Goal: Check status: Check status

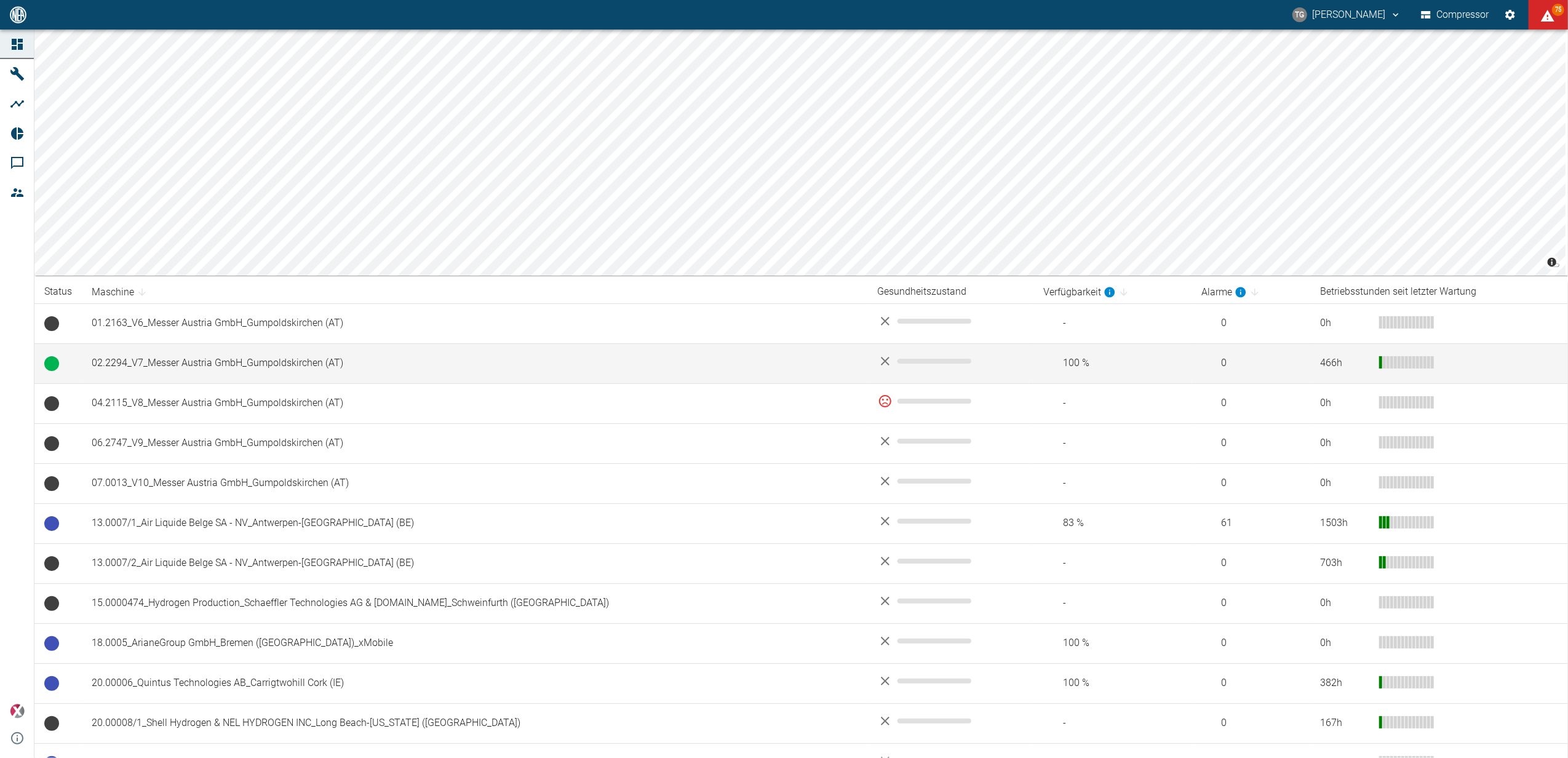
click at [204, 364] on td "02.2294_V7_Messer Austria GmbH_Gumpoldskirchen (AT)" at bounding box center [475, 363] width 786 height 40
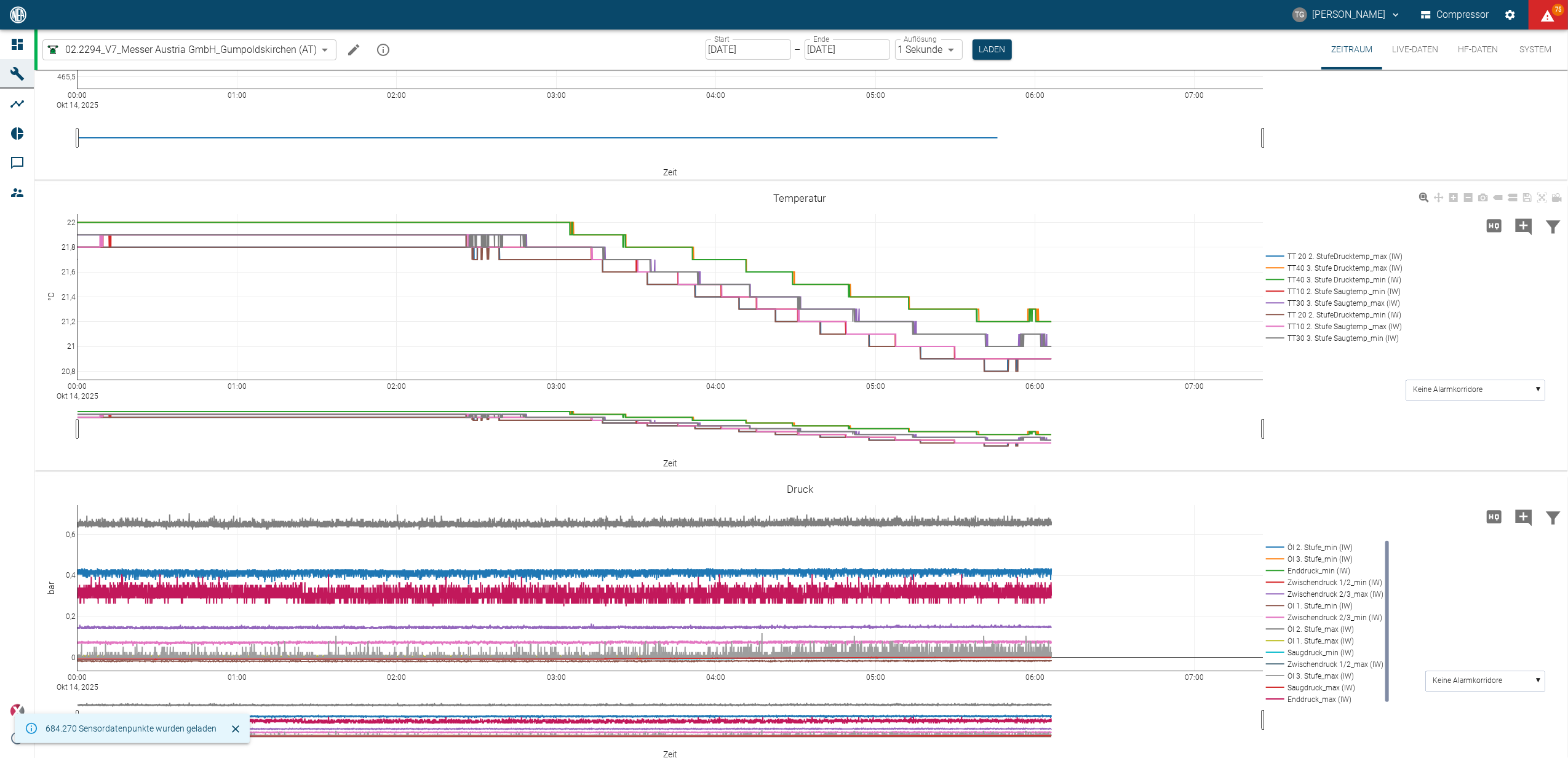
scroll to position [186, 0]
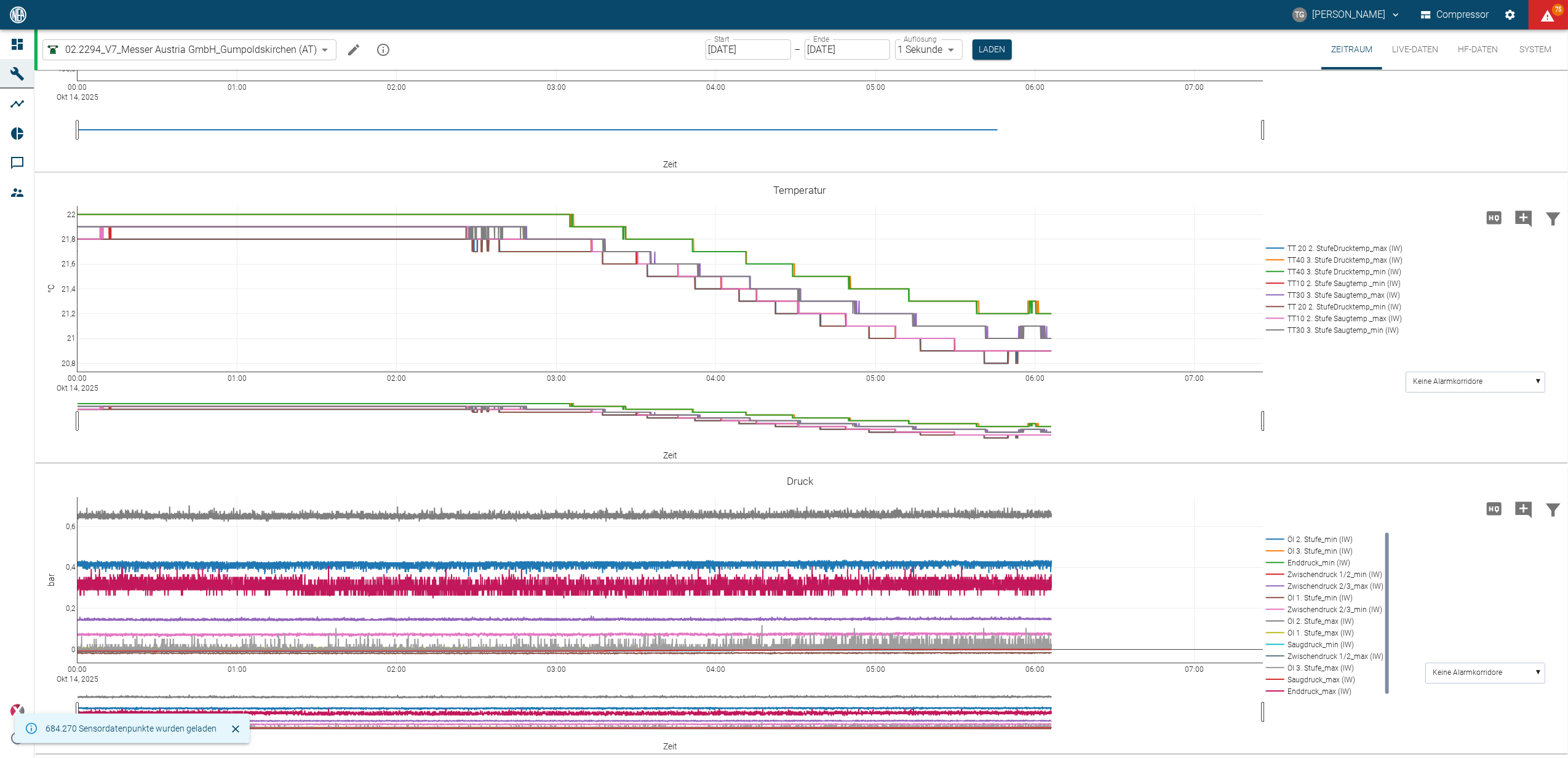
click at [1400, 47] on button "Live-Daten" at bounding box center [1414, 49] width 66 height 40
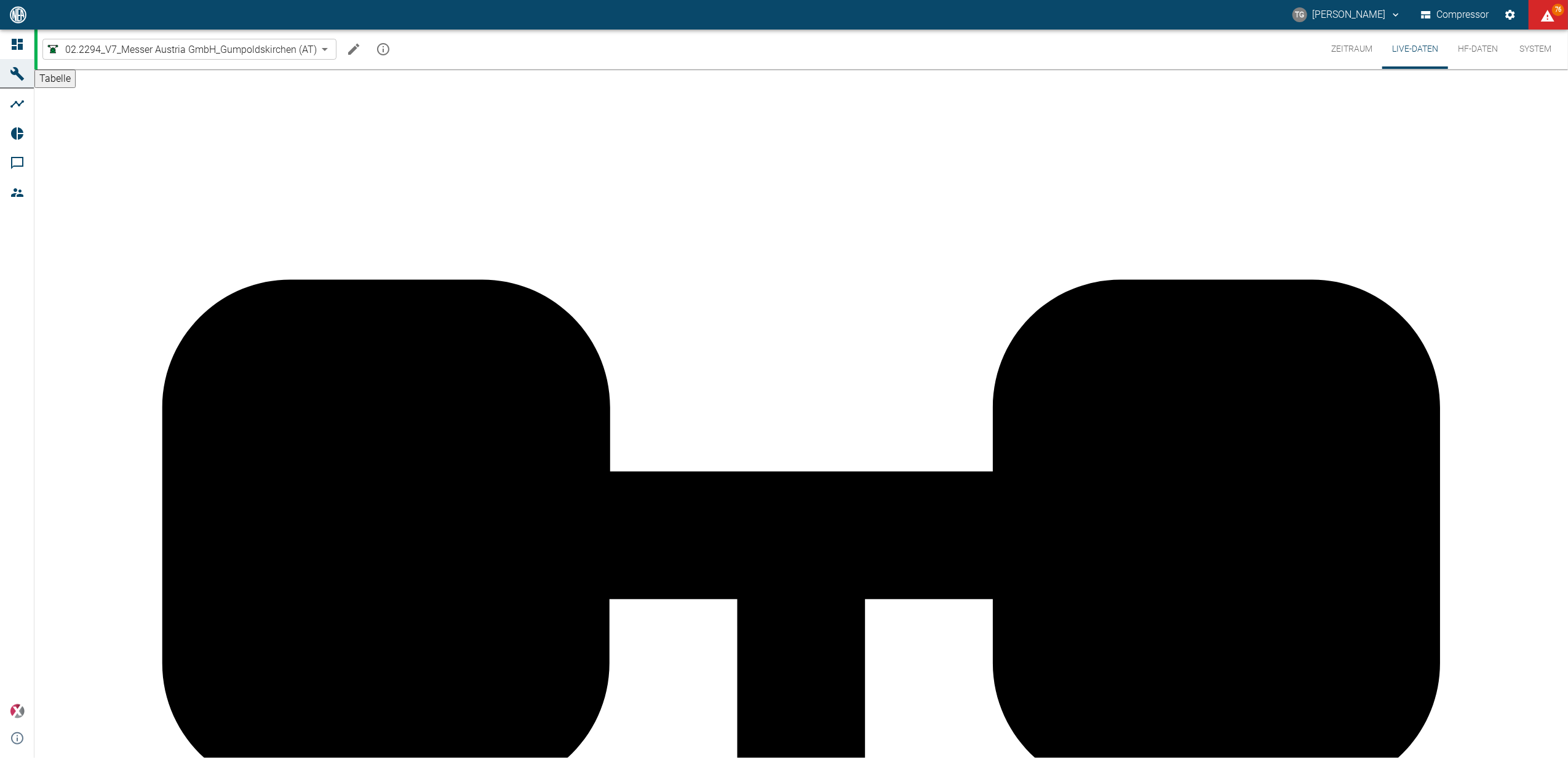
click at [1348, 47] on button "Zeitraum" at bounding box center [1351, 49] width 61 height 40
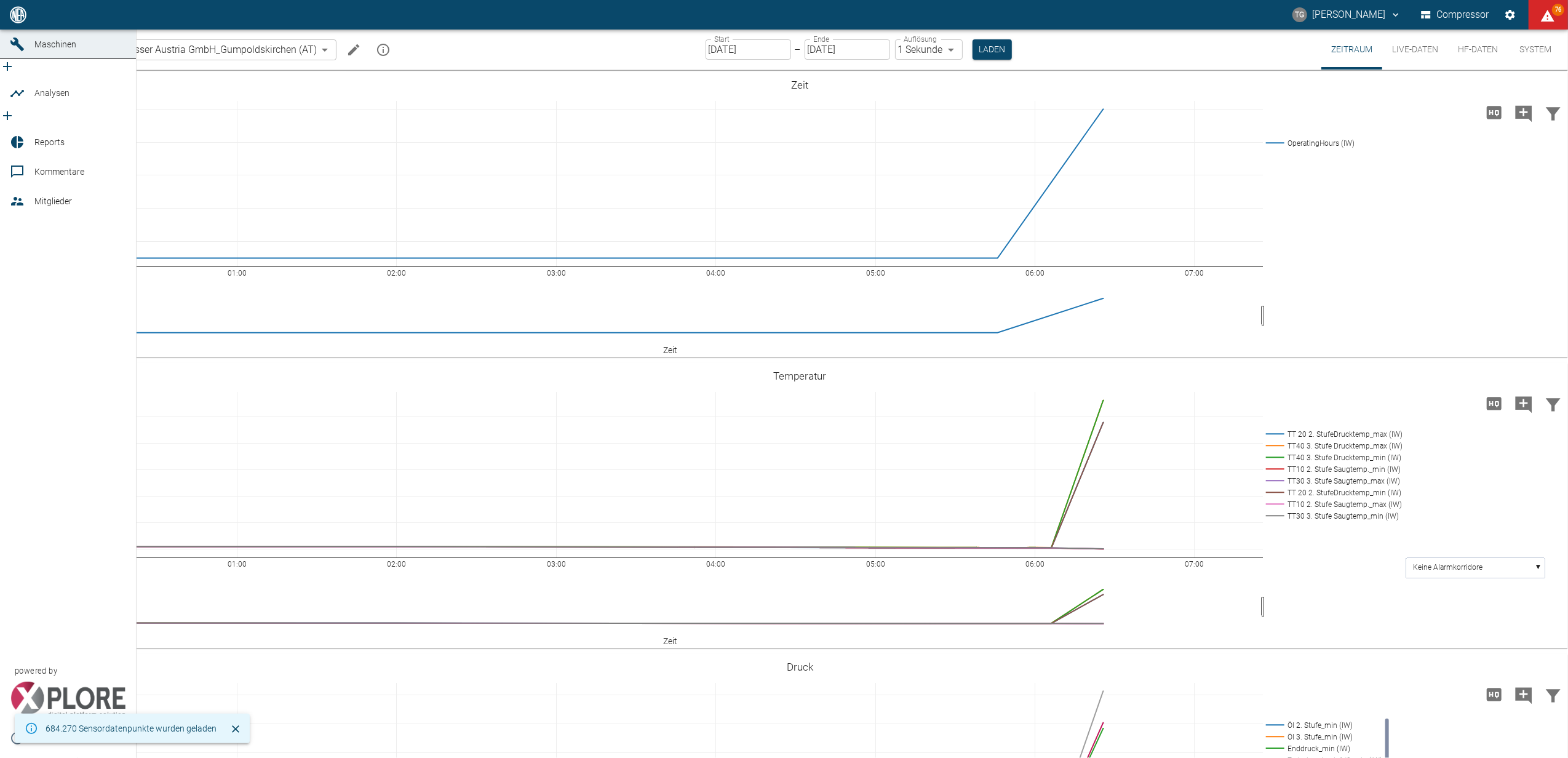
click at [15, 20] on icon at bounding box center [18, 15] width 11 height 11
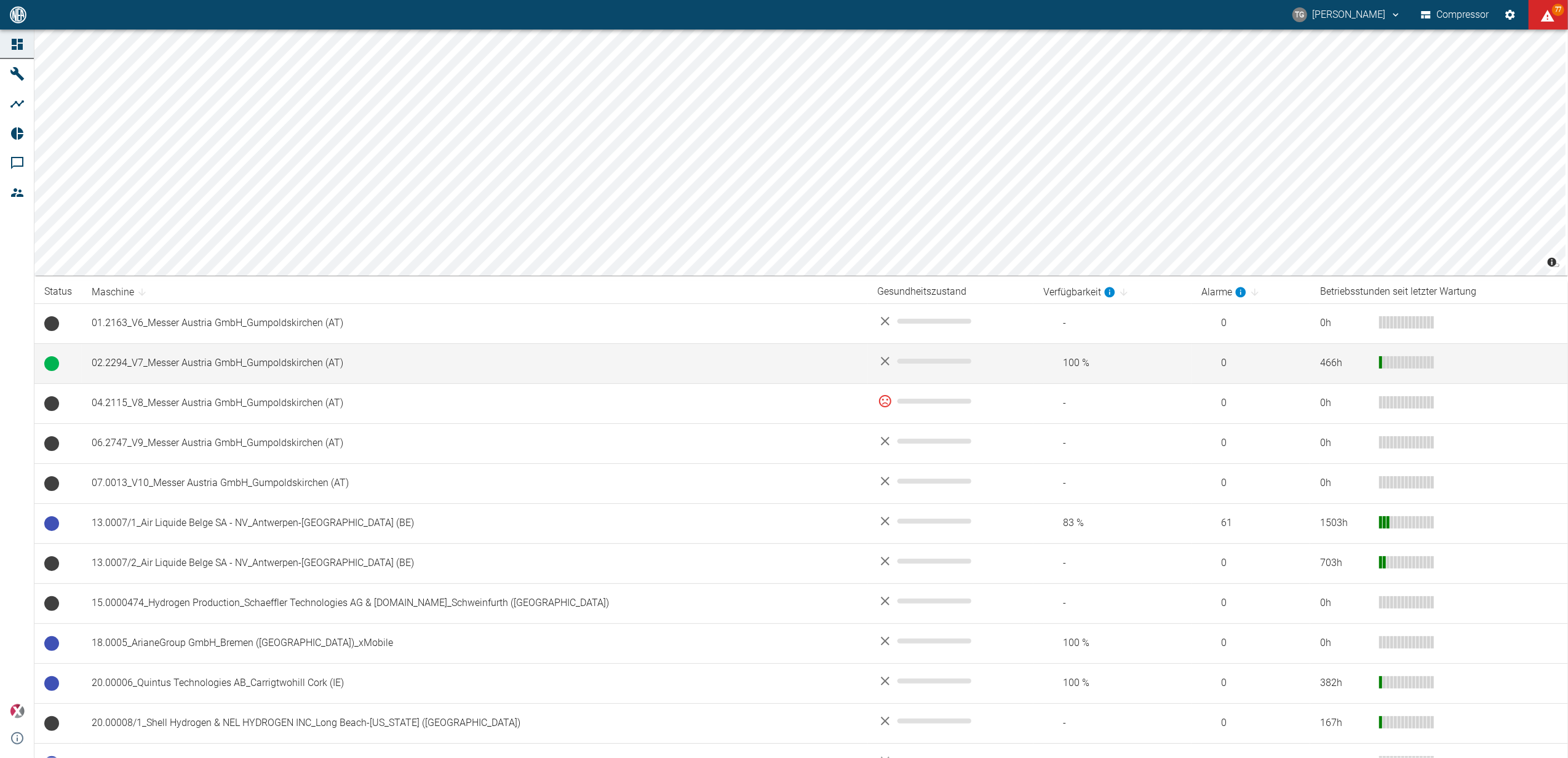
click at [172, 366] on td "02.2294_V7_Messer Austria GmbH_Gumpoldskirchen (AT)" at bounding box center [475, 363] width 786 height 40
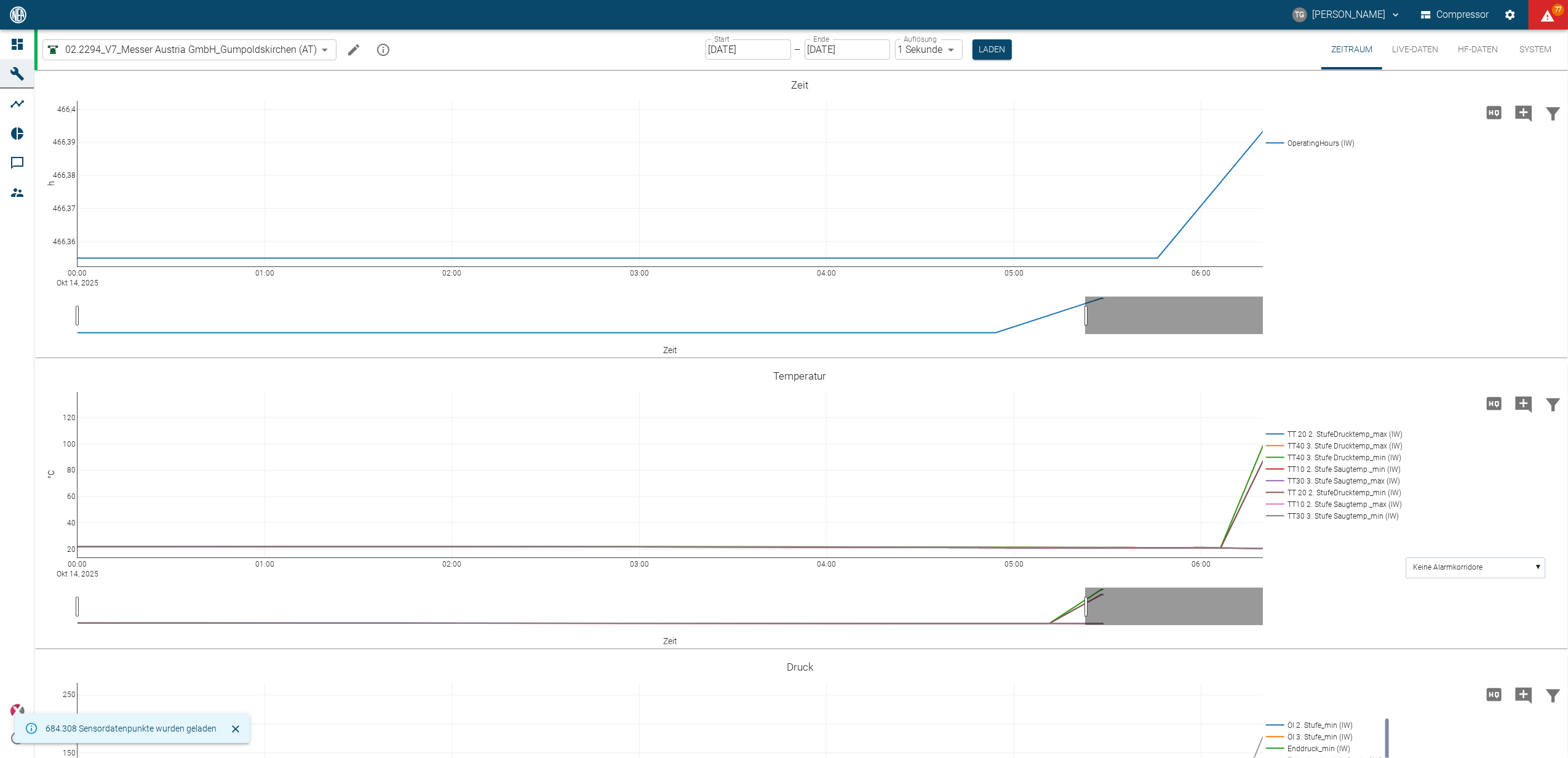
click at [353, 52] on icon "Machine bearbeiten" at bounding box center [354, 49] width 15 height 15
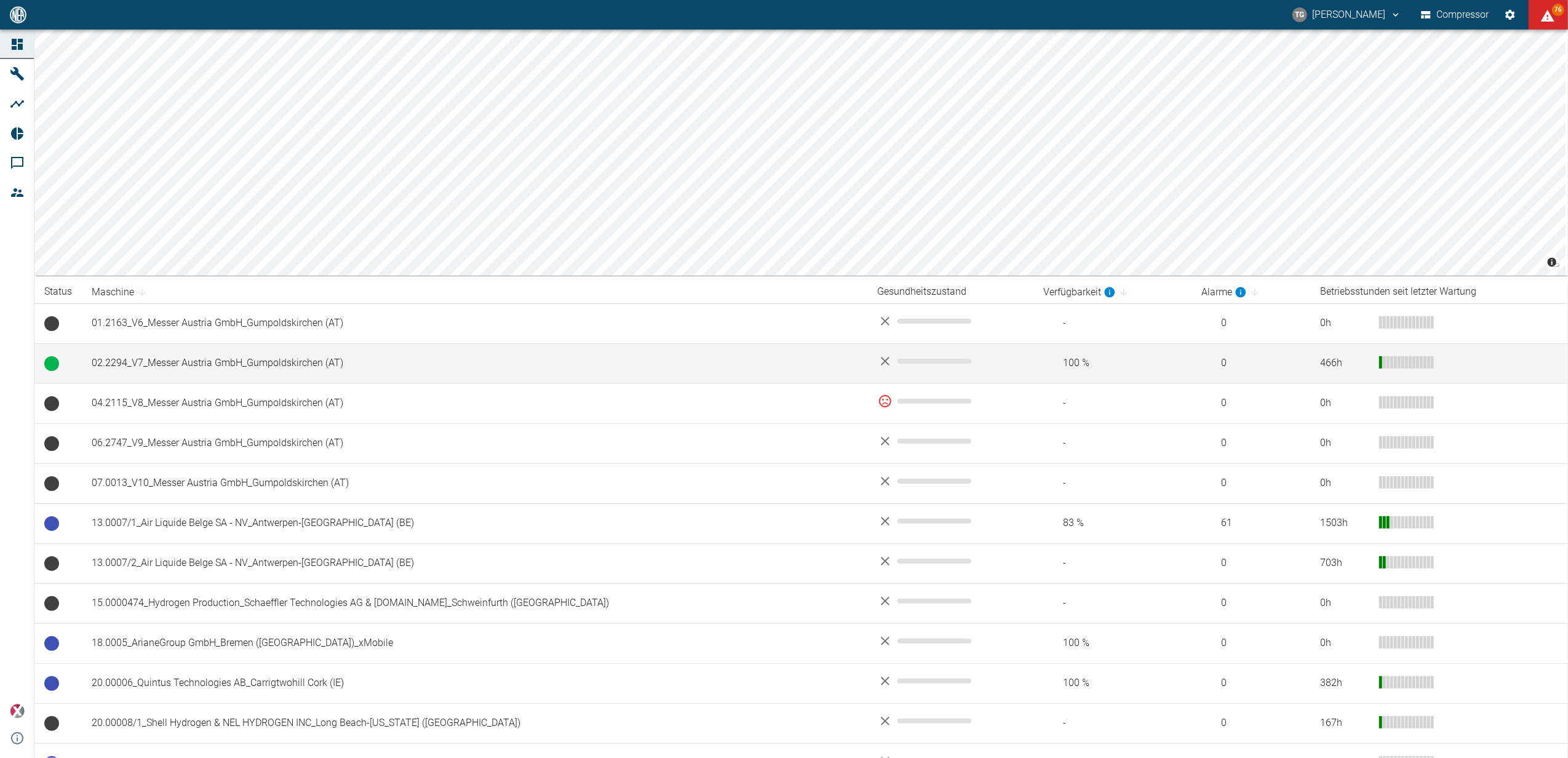
click at [166, 363] on td "02.2294_V7_Messer Austria GmbH_Gumpoldskirchen (AT)" at bounding box center [475, 363] width 786 height 40
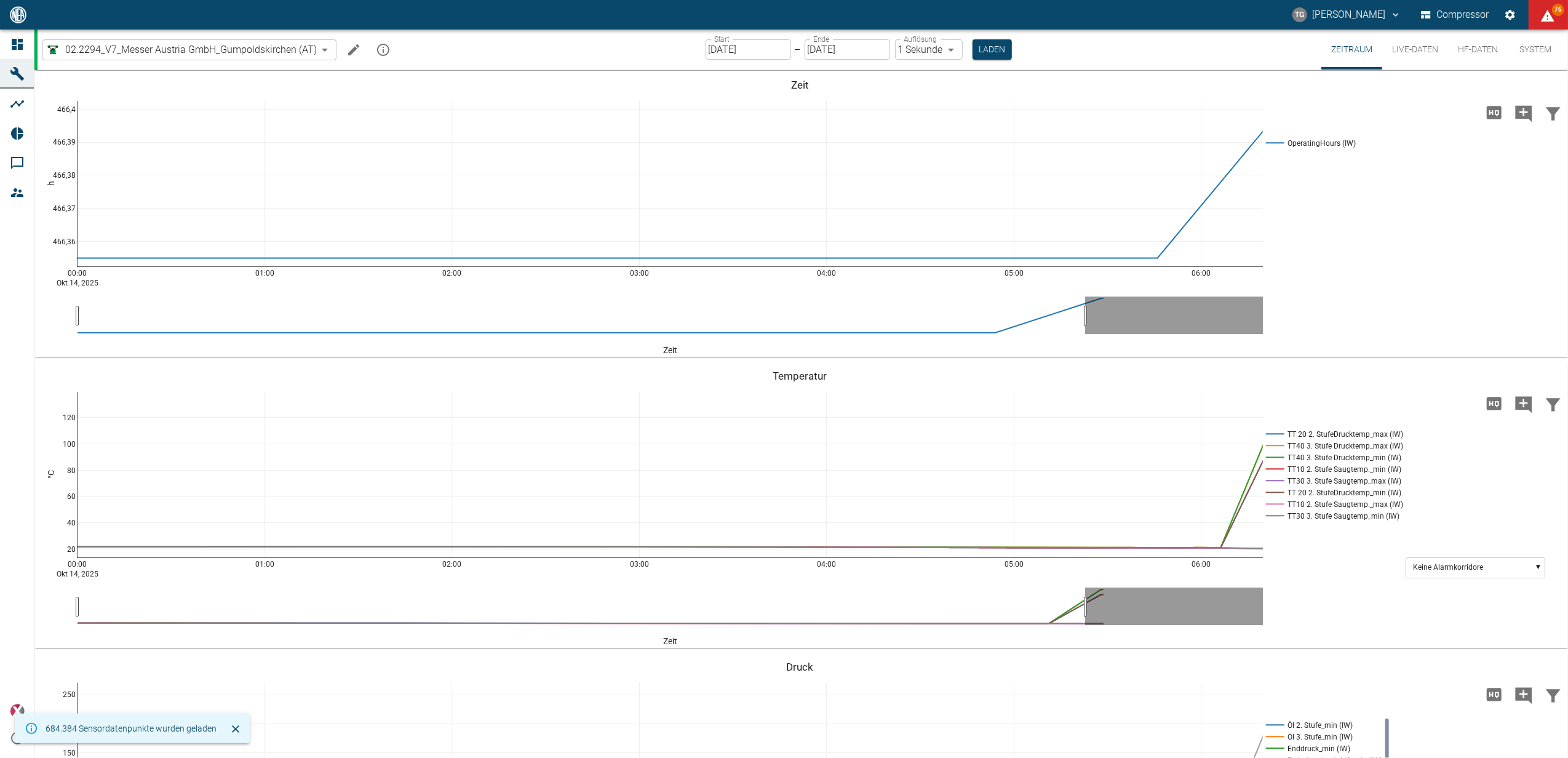
click at [384, 47] on icon "mission info" at bounding box center [383, 49] width 15 height 15
click at [1332, 366] on div "00:00 Okt 14, 2025 01:00 02:00 03:00 04:00 05:00 06:00 20 40 60 80 100 120 TT 2…" at bounding box center [801, 505] width 1533 height 286
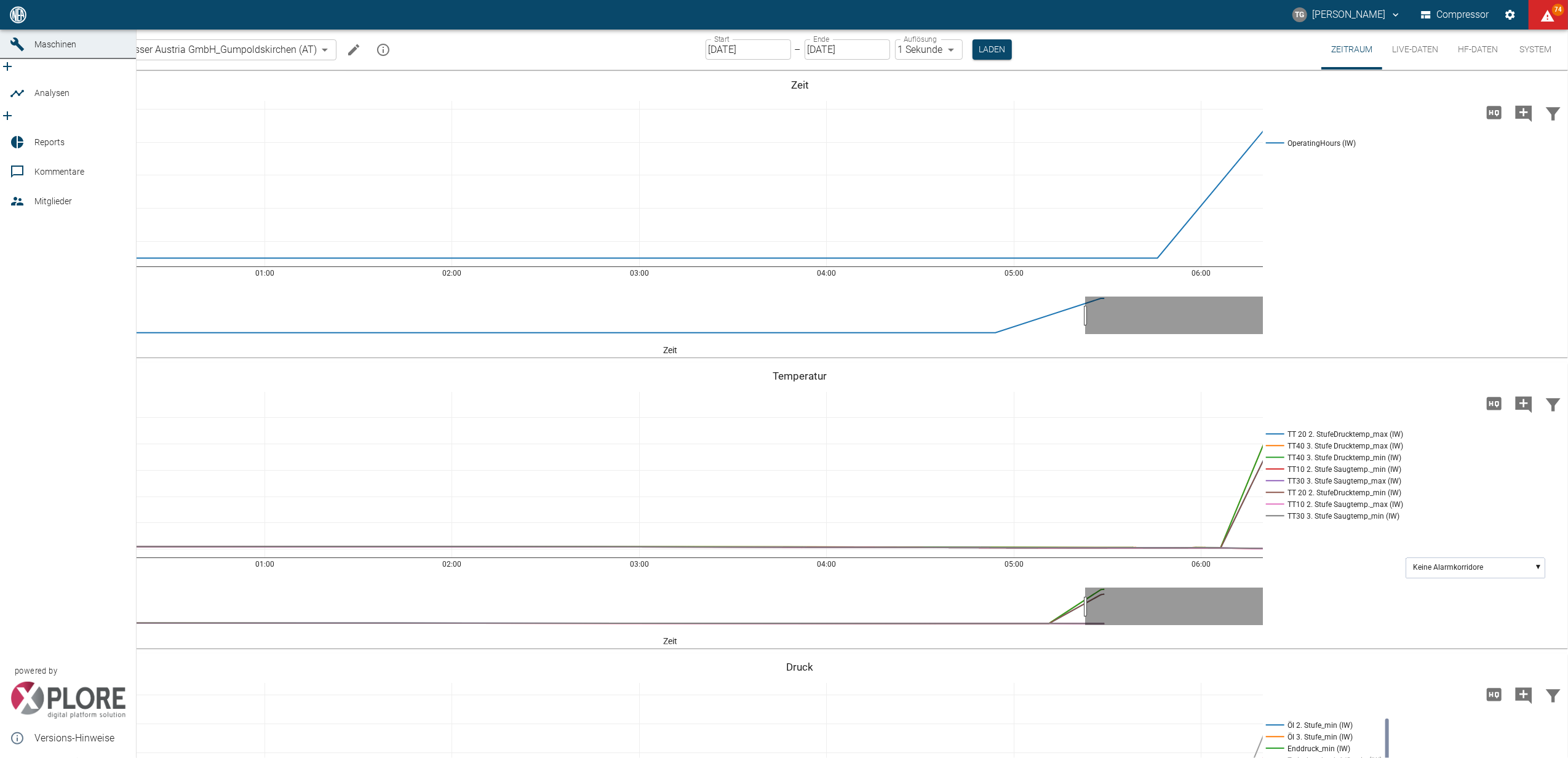
click at [18, 22] on icon at bounding box center [17, 14] width 15 height 15
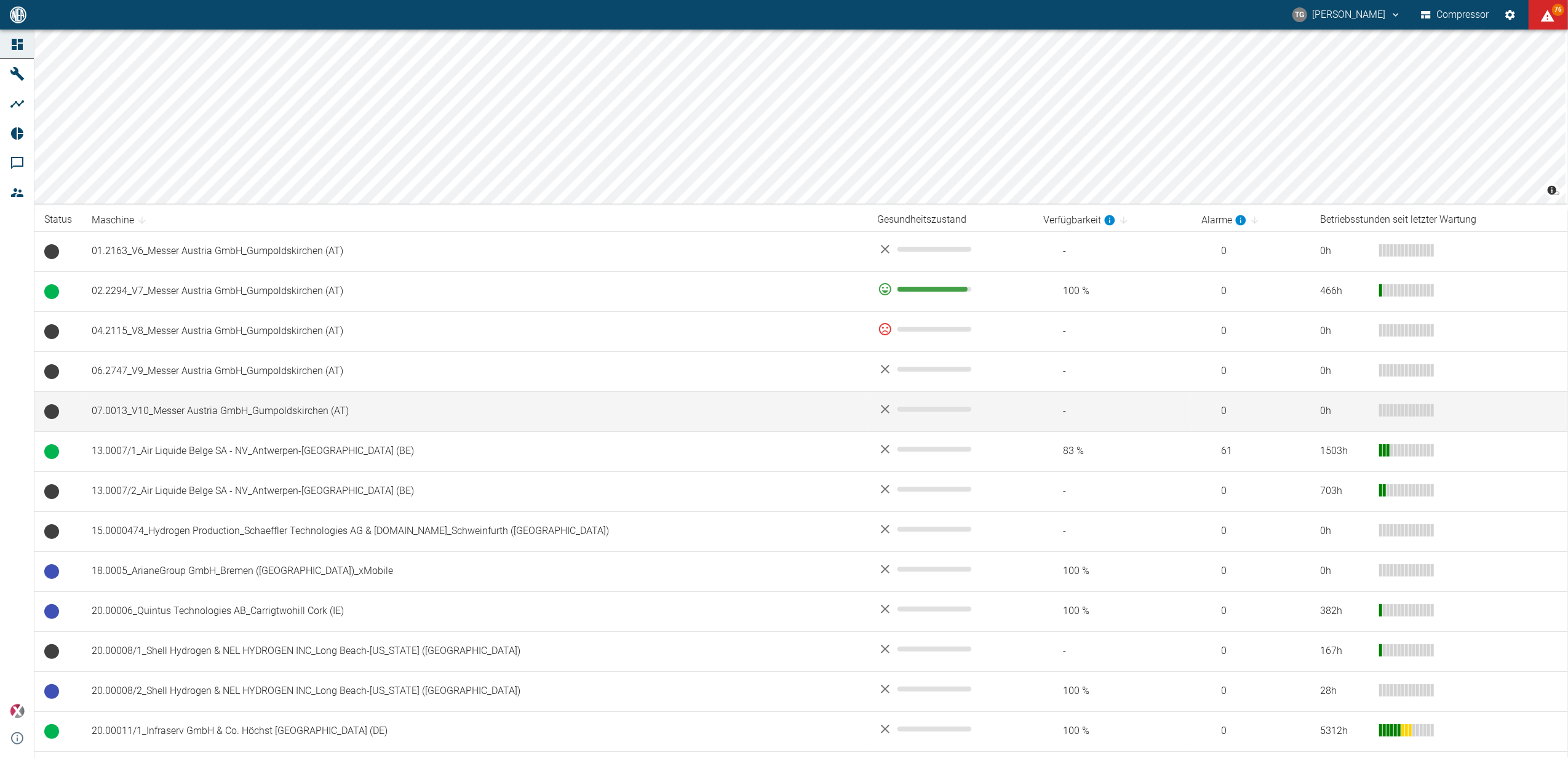
scroll to position [164, 0]
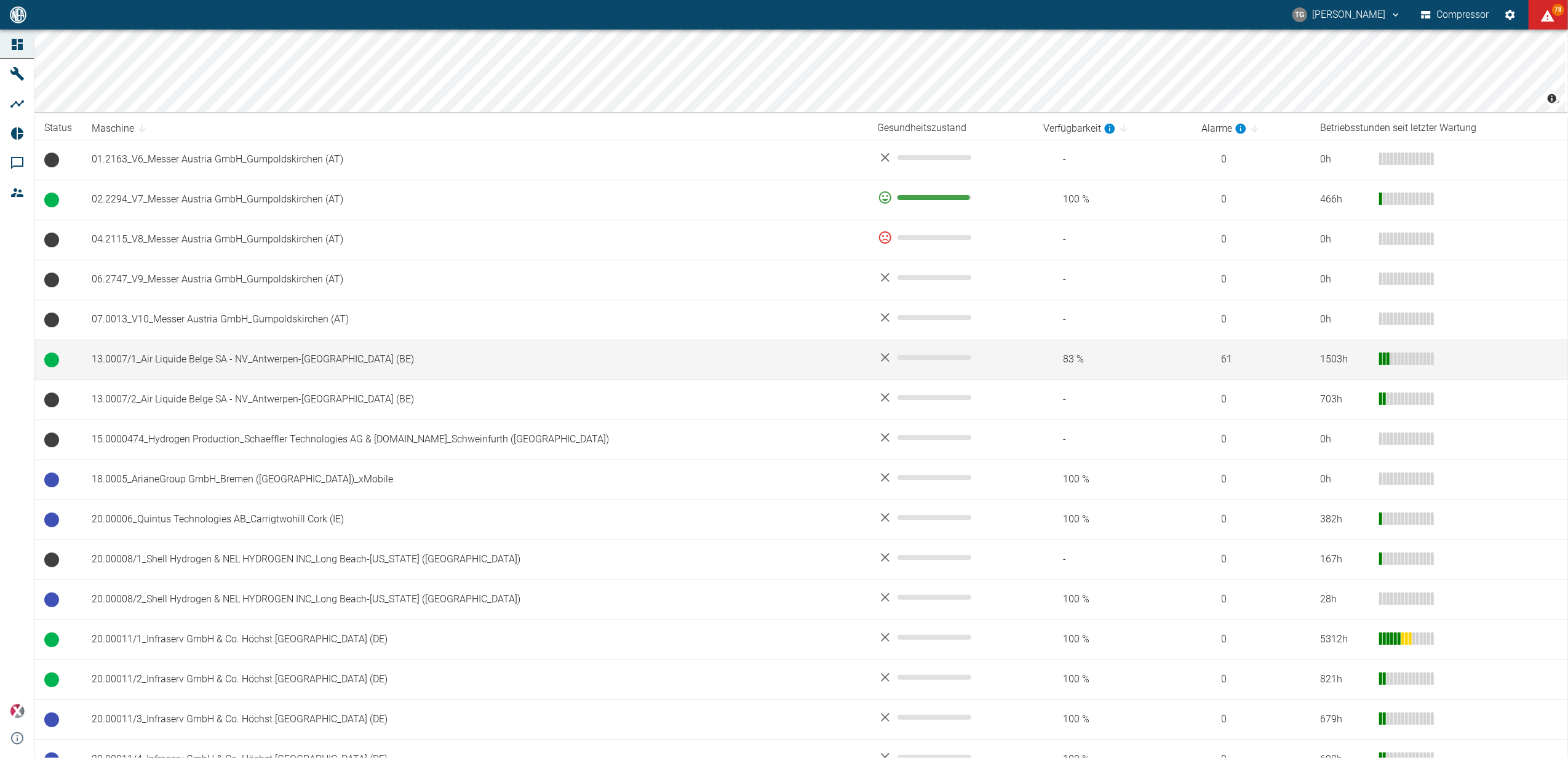
click at [183, 361] on td "13.0007/1_Air Liquide Belge SA - NV_Antwerpen-[GEOGRAPHIC_DATA] (BE)" at bounding box center [475, 359] width 786 height 40
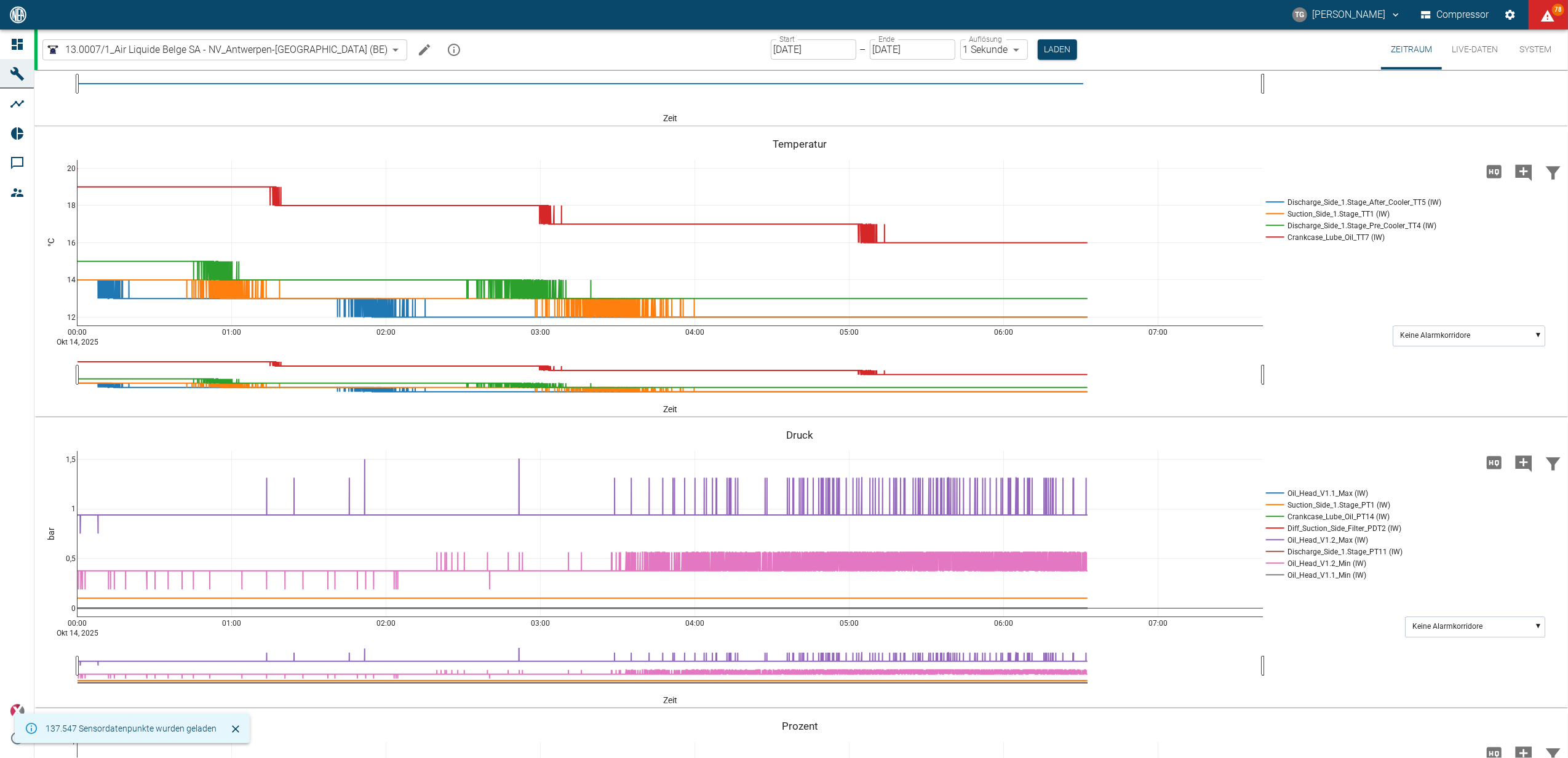
scroll to position [230, 0]
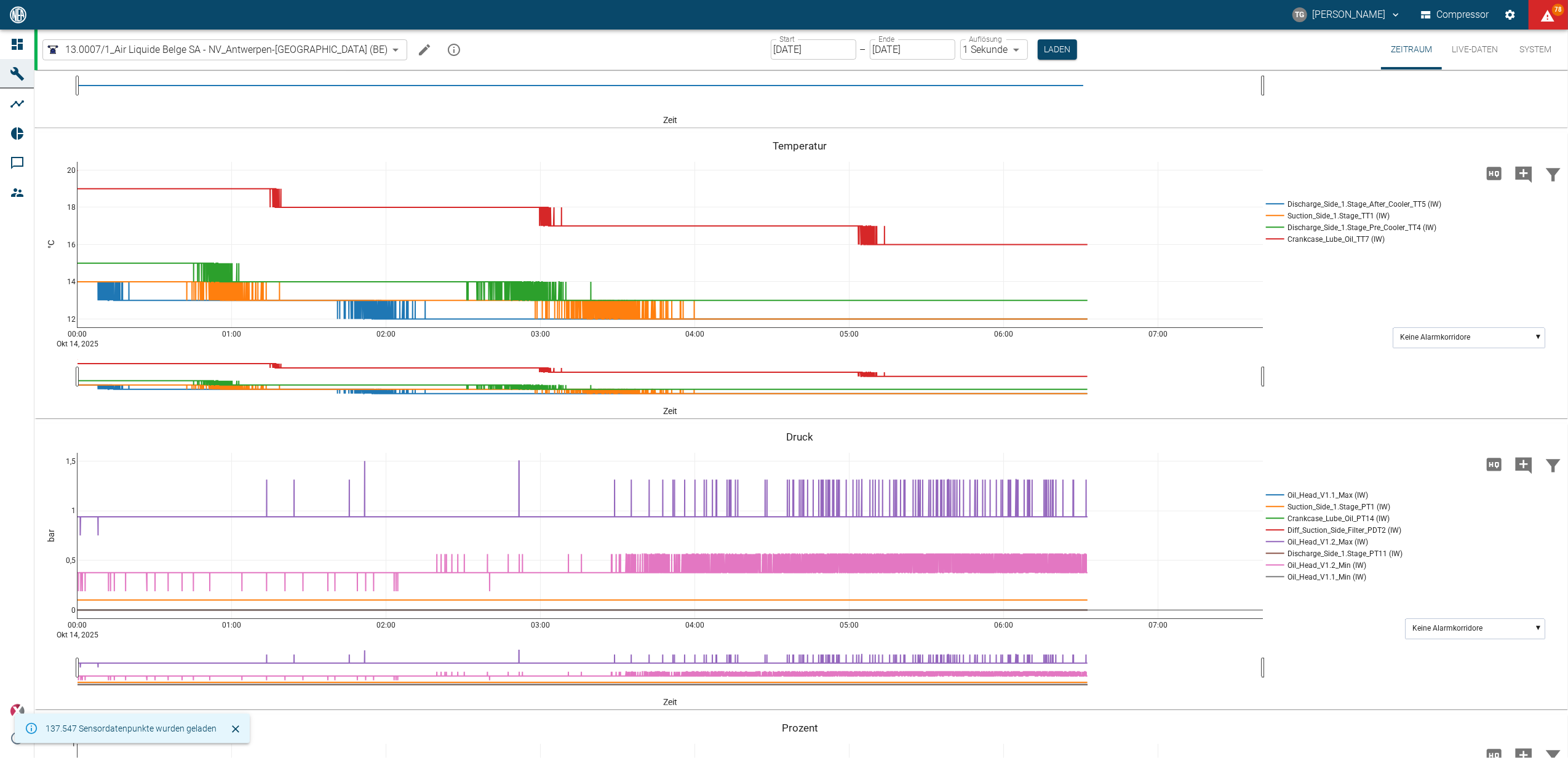
click at [1466, 47] on button "Live-Daten" at bounding box center [1474, 49] width 66 height 40
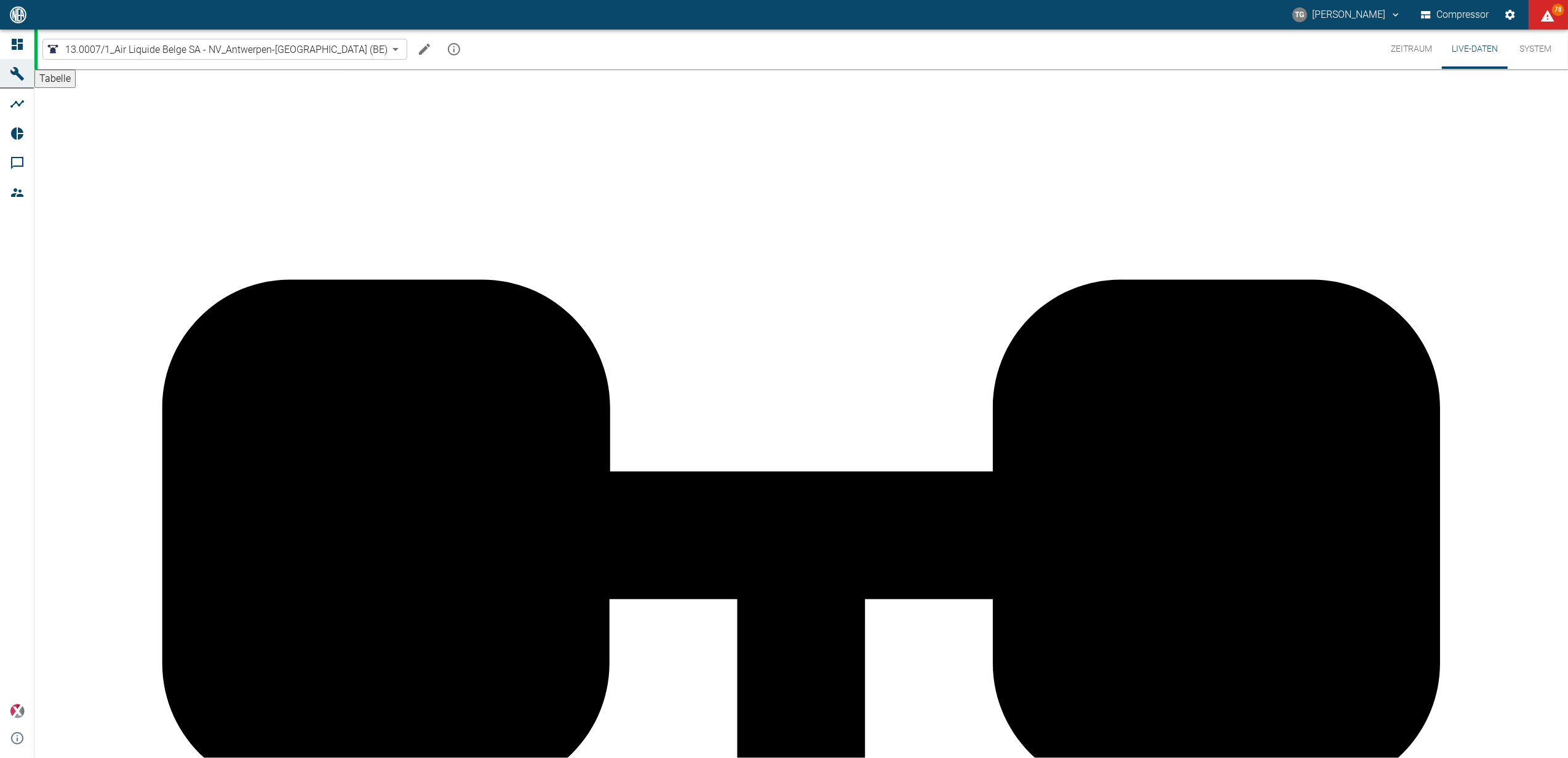
click at [1399, 47] on button "Zeitraum" at bounding box center [1411, 49] width 61 height 40
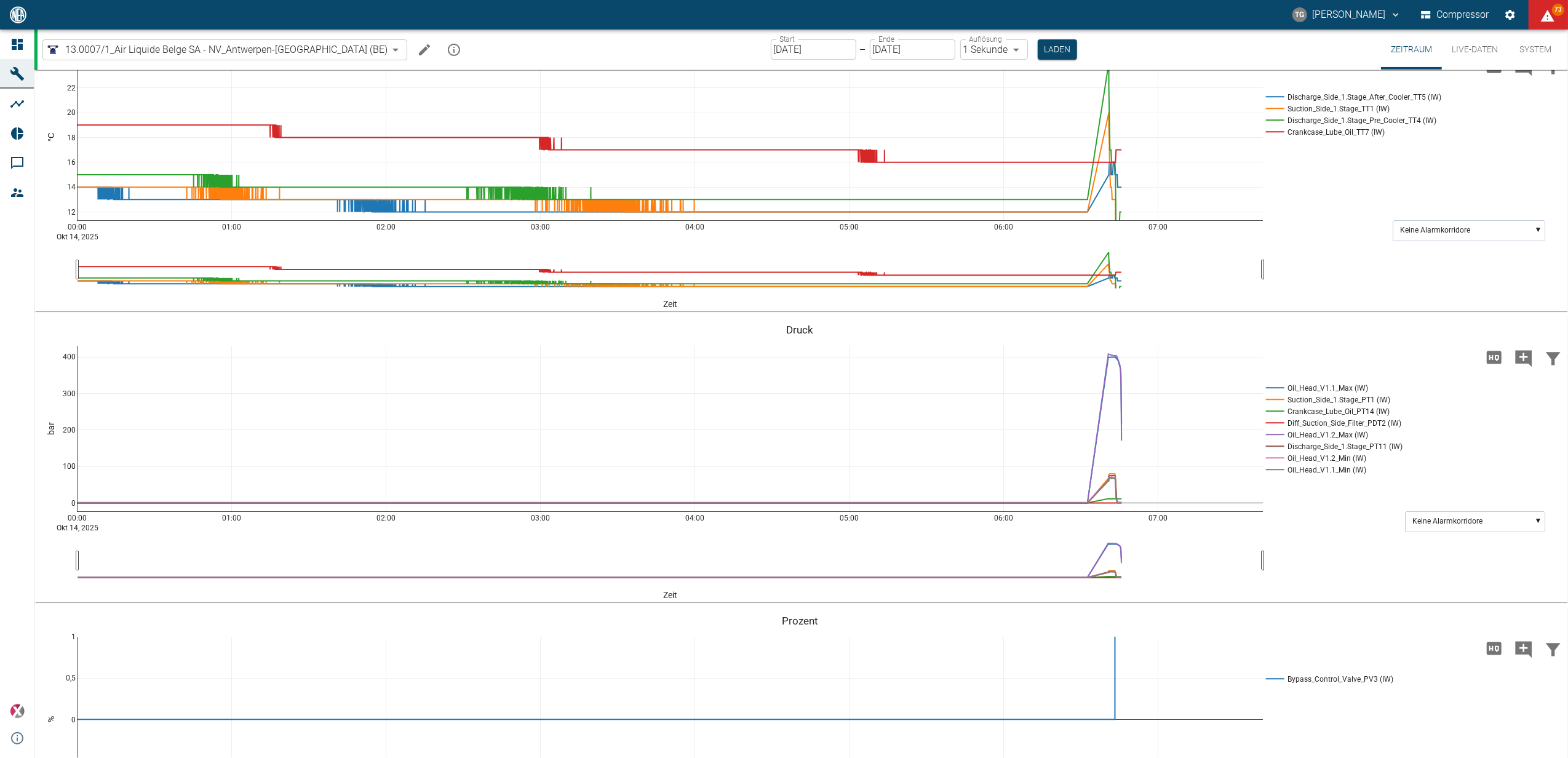
scroll to position [230, 0]
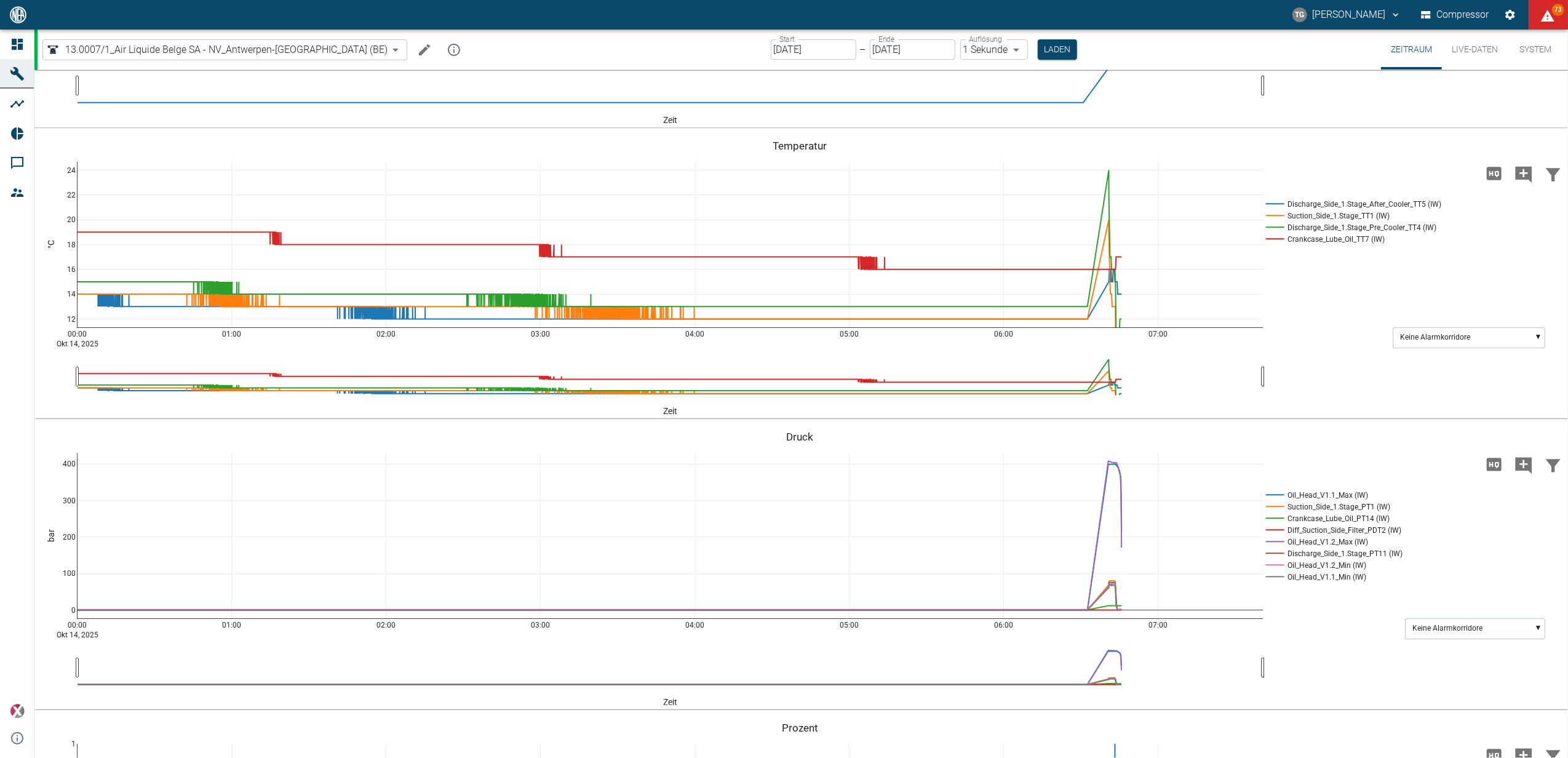
click at [1469, 53] on button "Live-Daten" at bounding box center [1474, 49] width 66 height 40
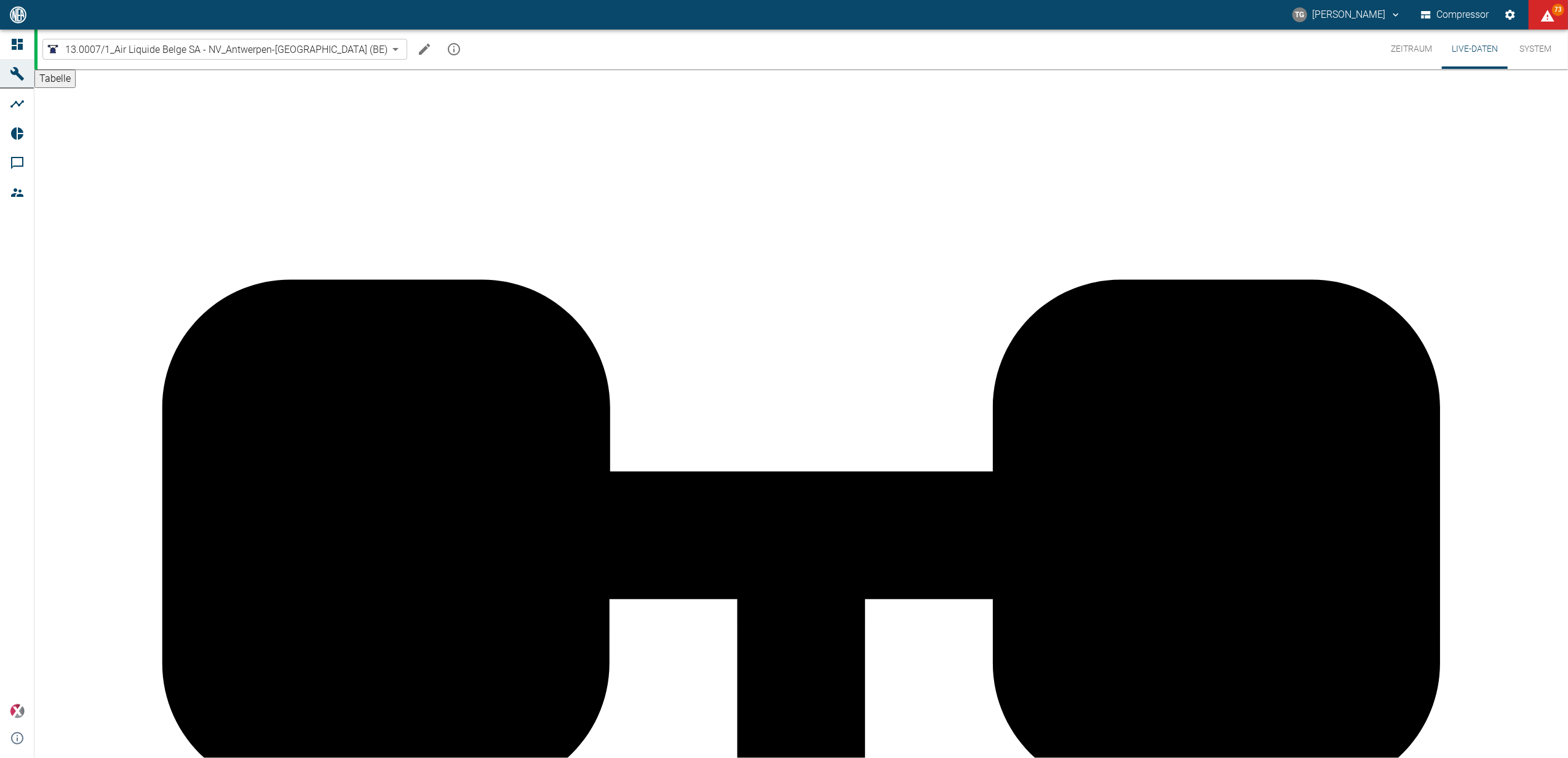
click at [1404, 54] on button "Zeitraum" at bounding box center [1411, 49] width 61 height 40
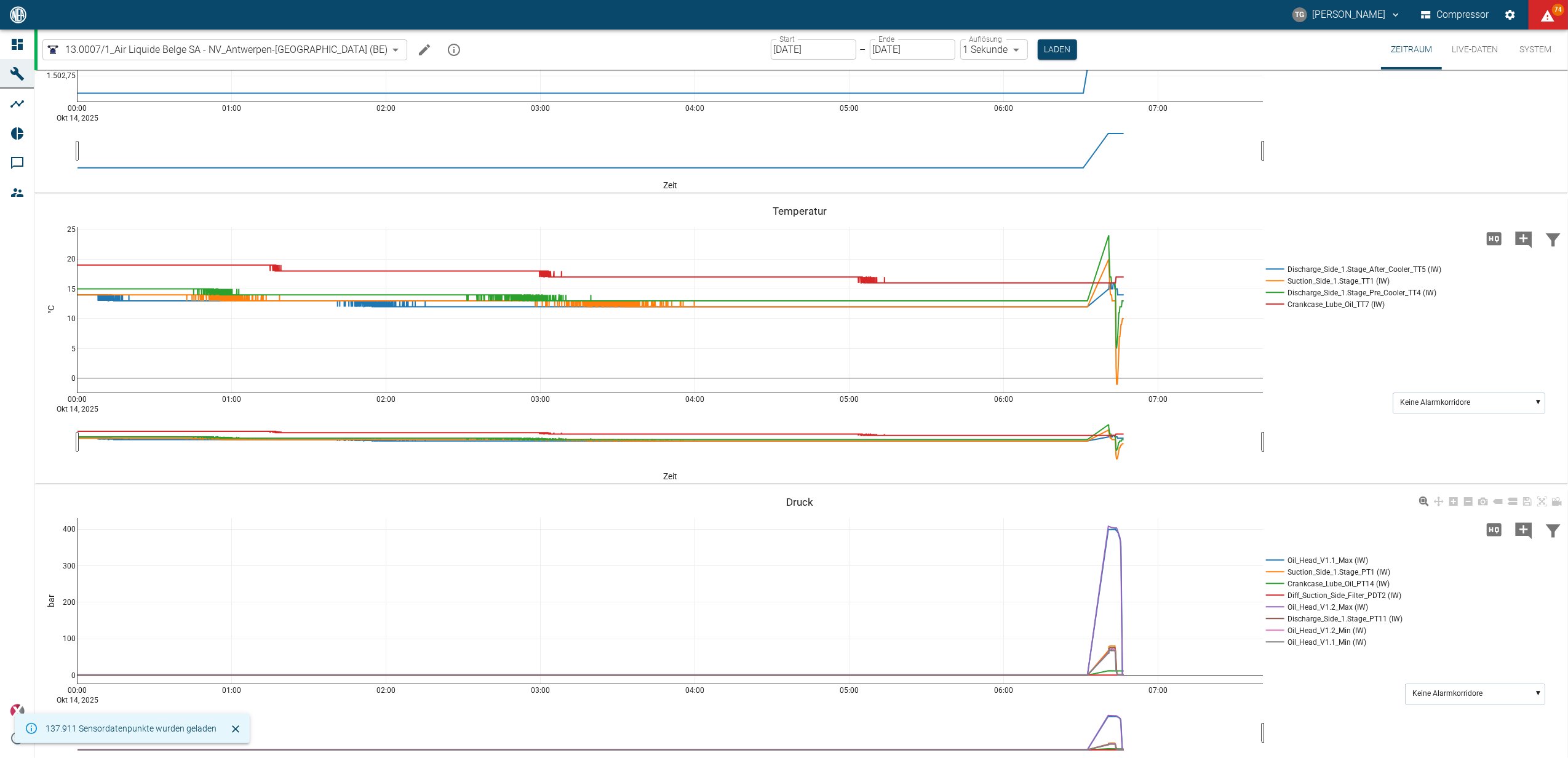
scroll to position [246, 0]
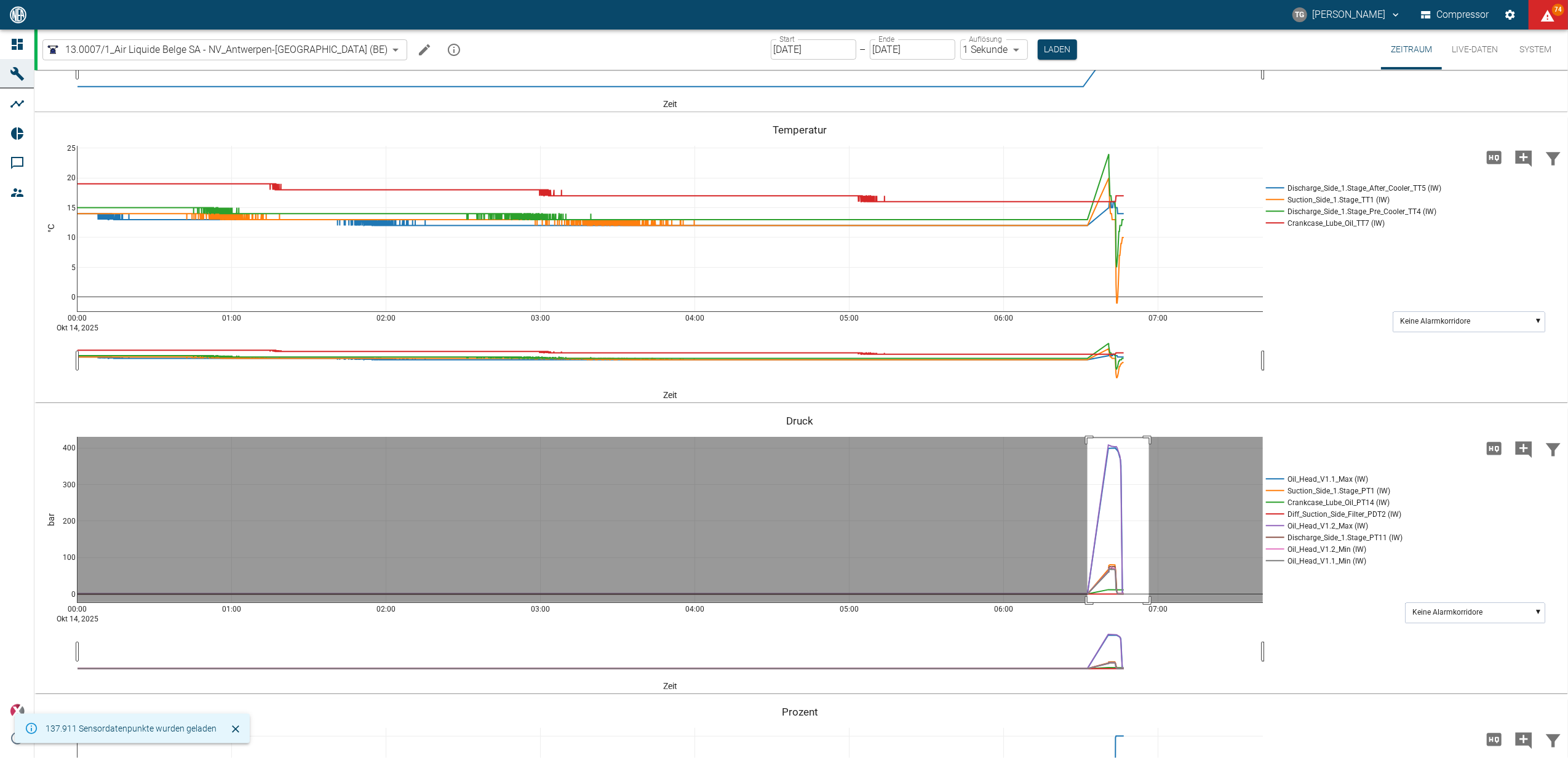
drag, startPoint x: 1087, startPoint y: 438, endPoint x: 1149, endPoint y: 609, distance: 181.9
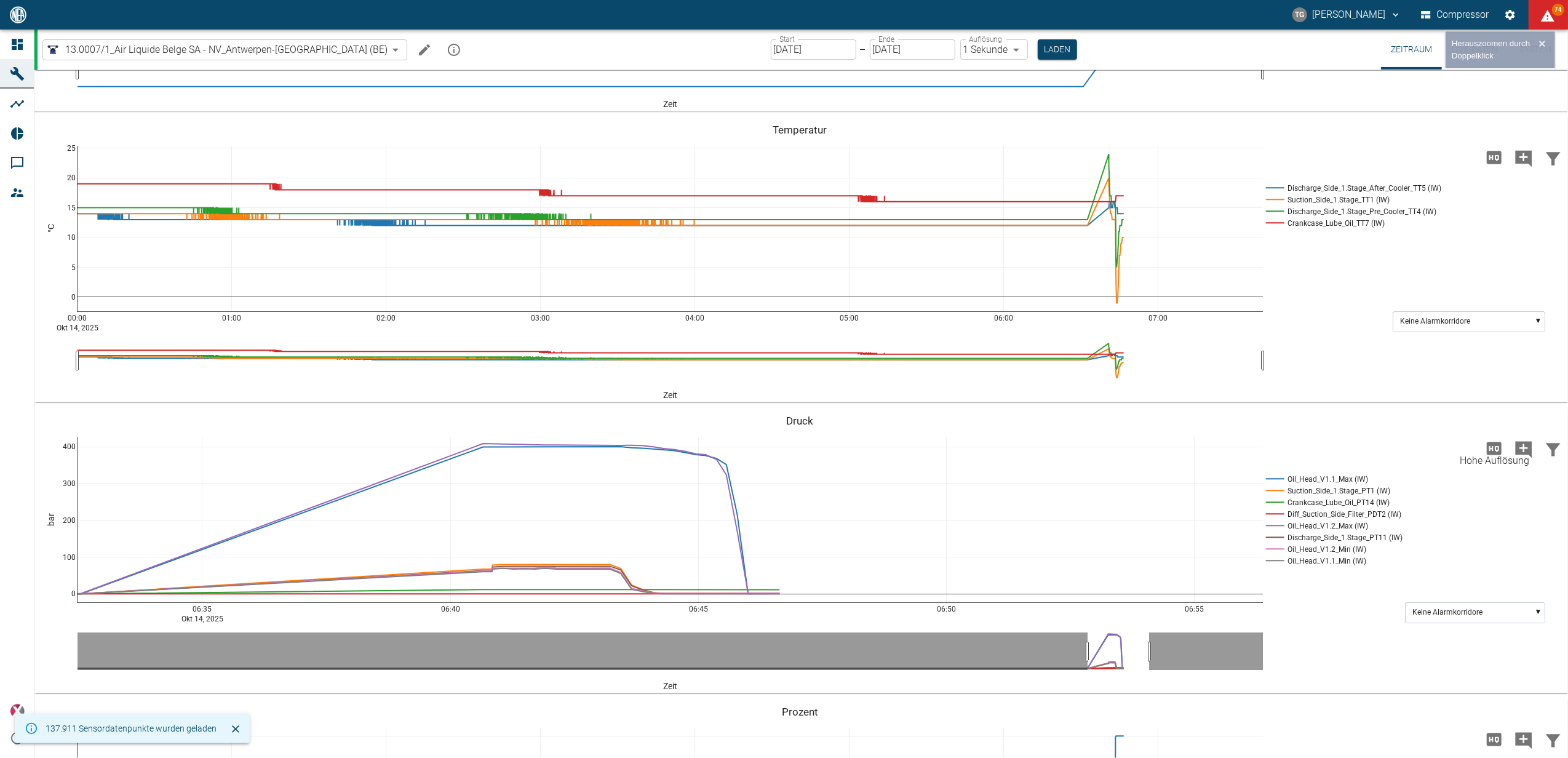
click at [1488, 447] on icon "Hohe Auflösung" at bounding box center [1493, 448] width 15 height 13
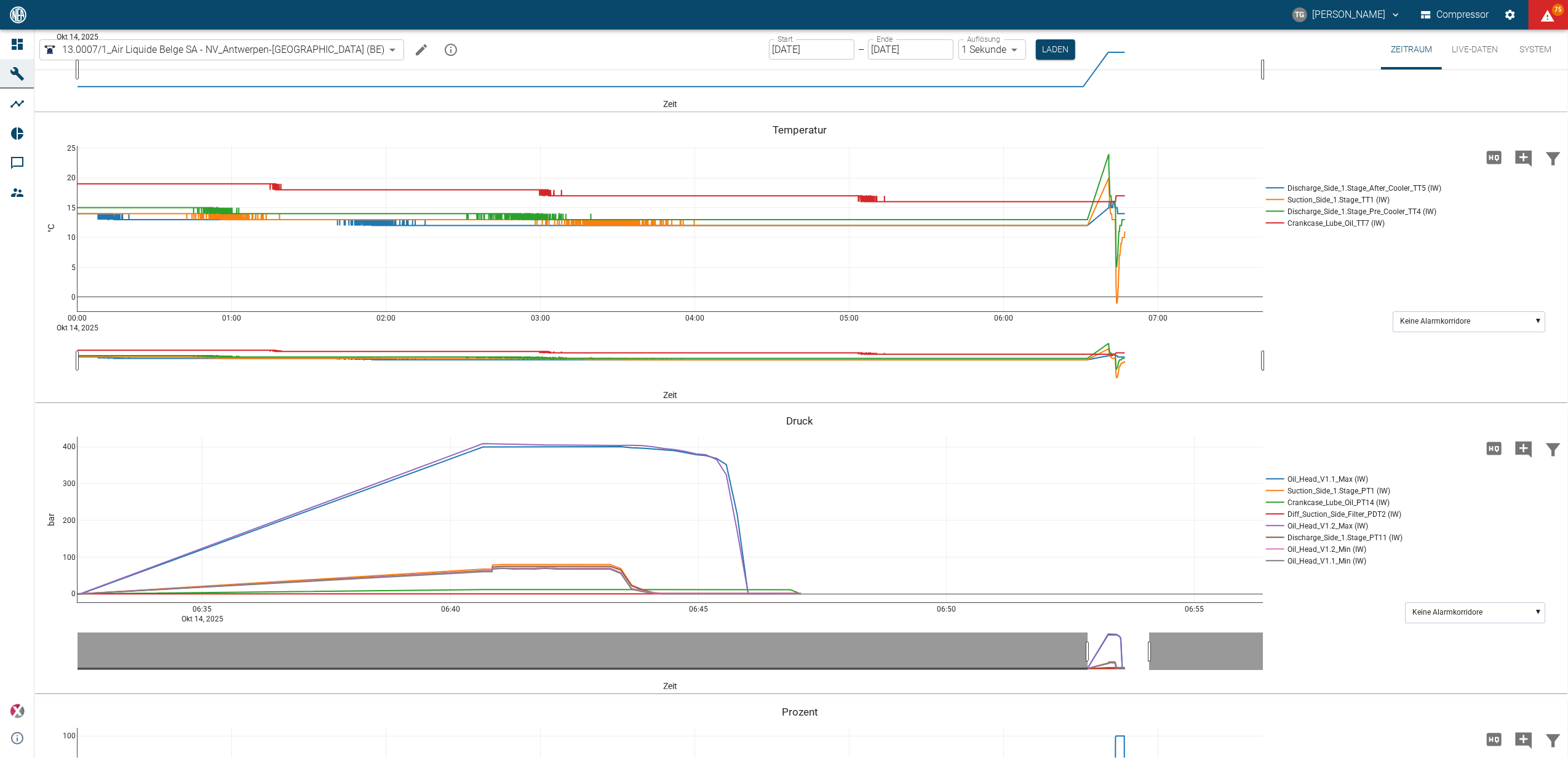
click at [1464, 53] on button "Live-Daten" at bounding box center [1474, 49] width 66 height 40
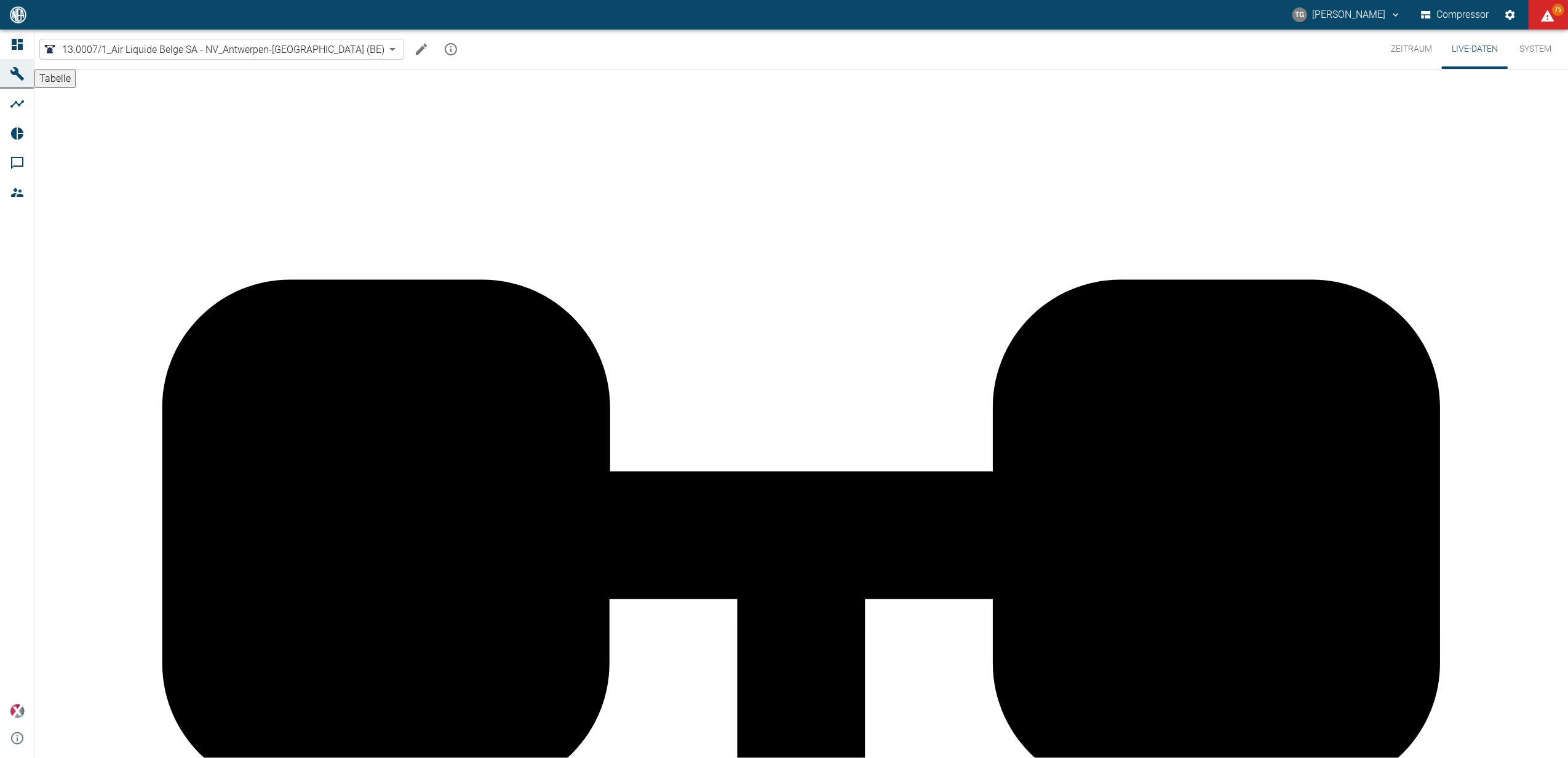
click at [1403, 47] on button "Zeitraum" at bounding box center [1411, 49] width 61 height 40
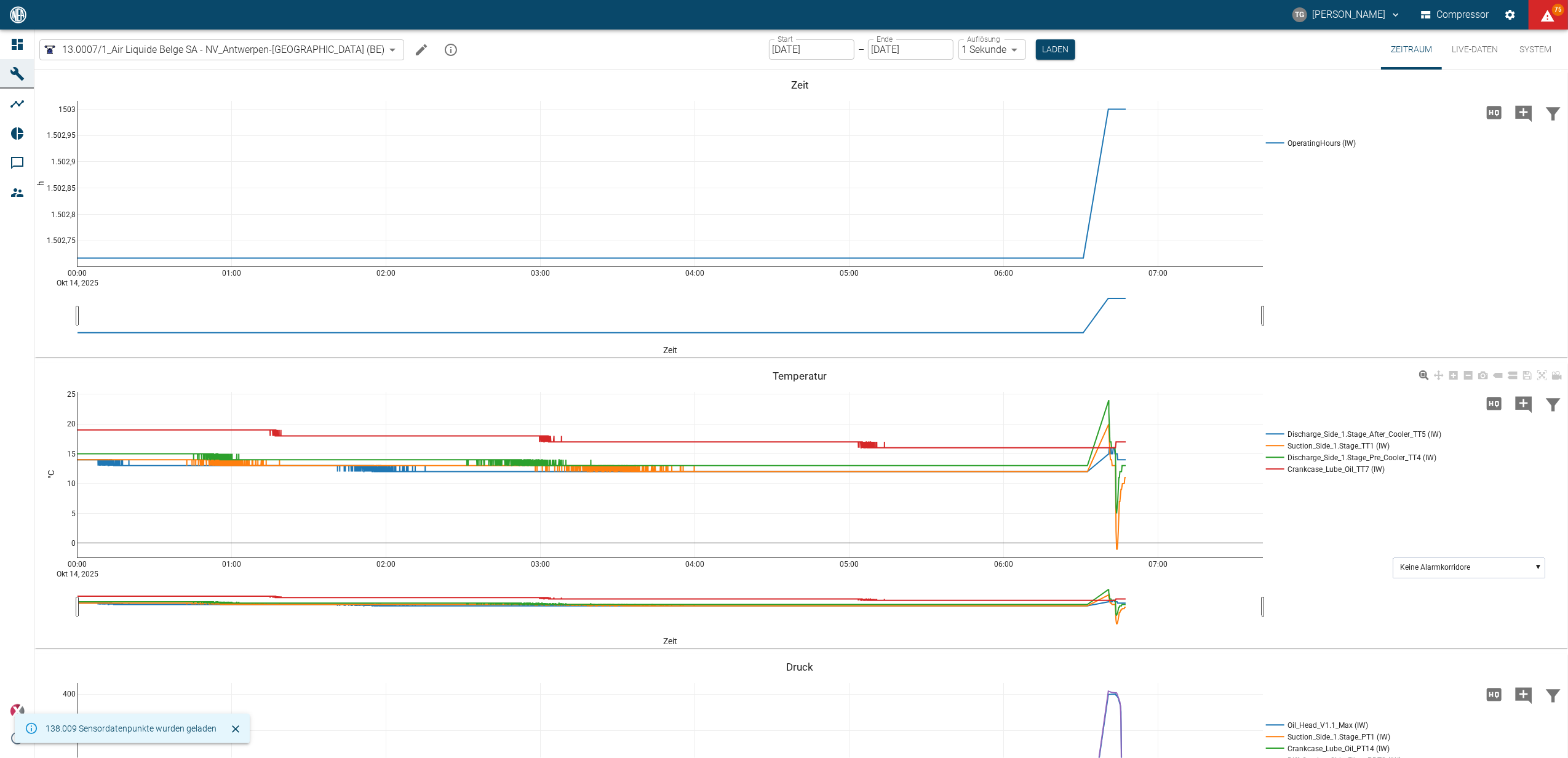
scroll to position [246, 0]
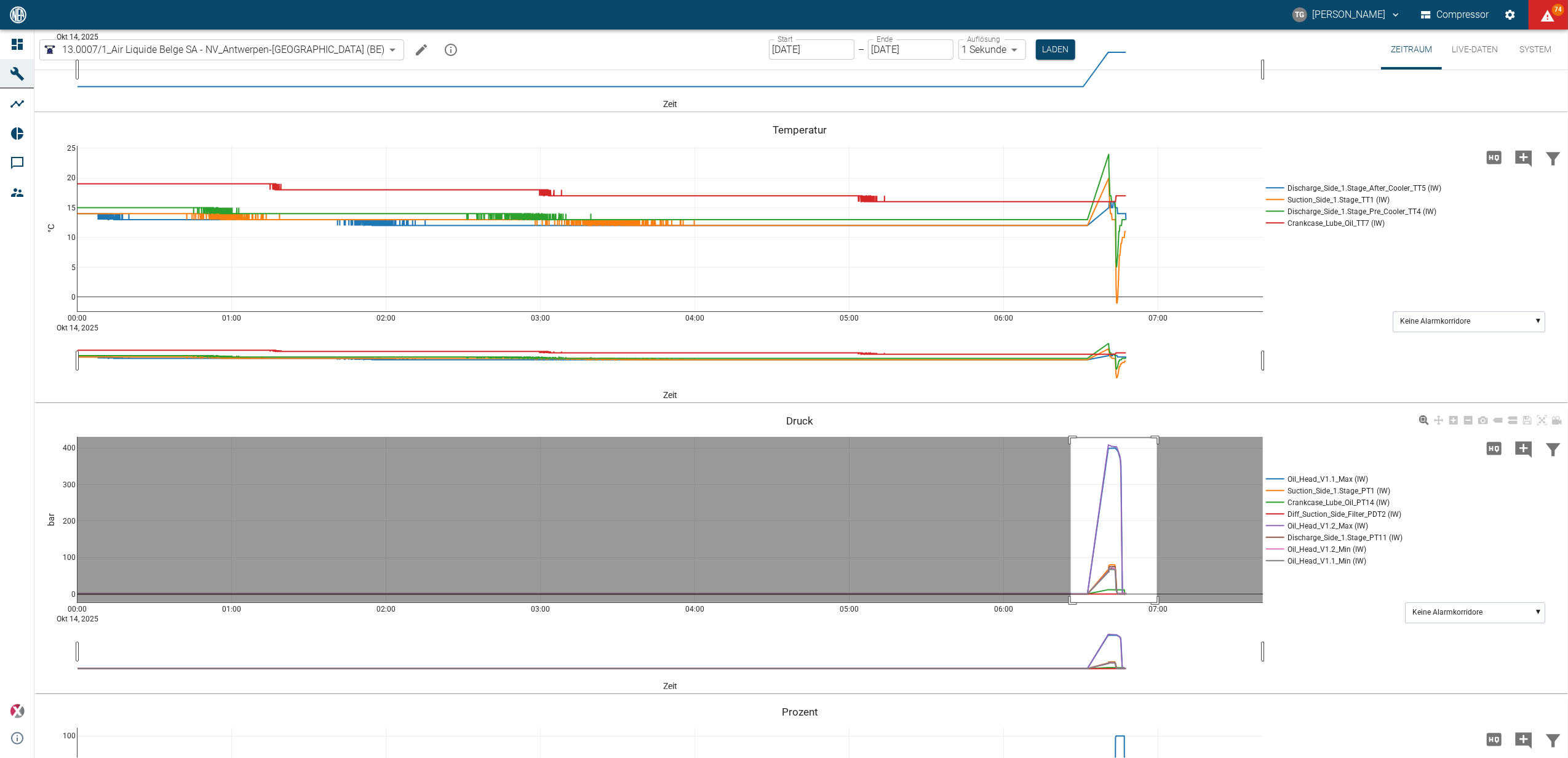
drag, startPoint x: 1071, startPoint y: 438, endPoint x: 1157, endPoint y: 627, distance: 207.6
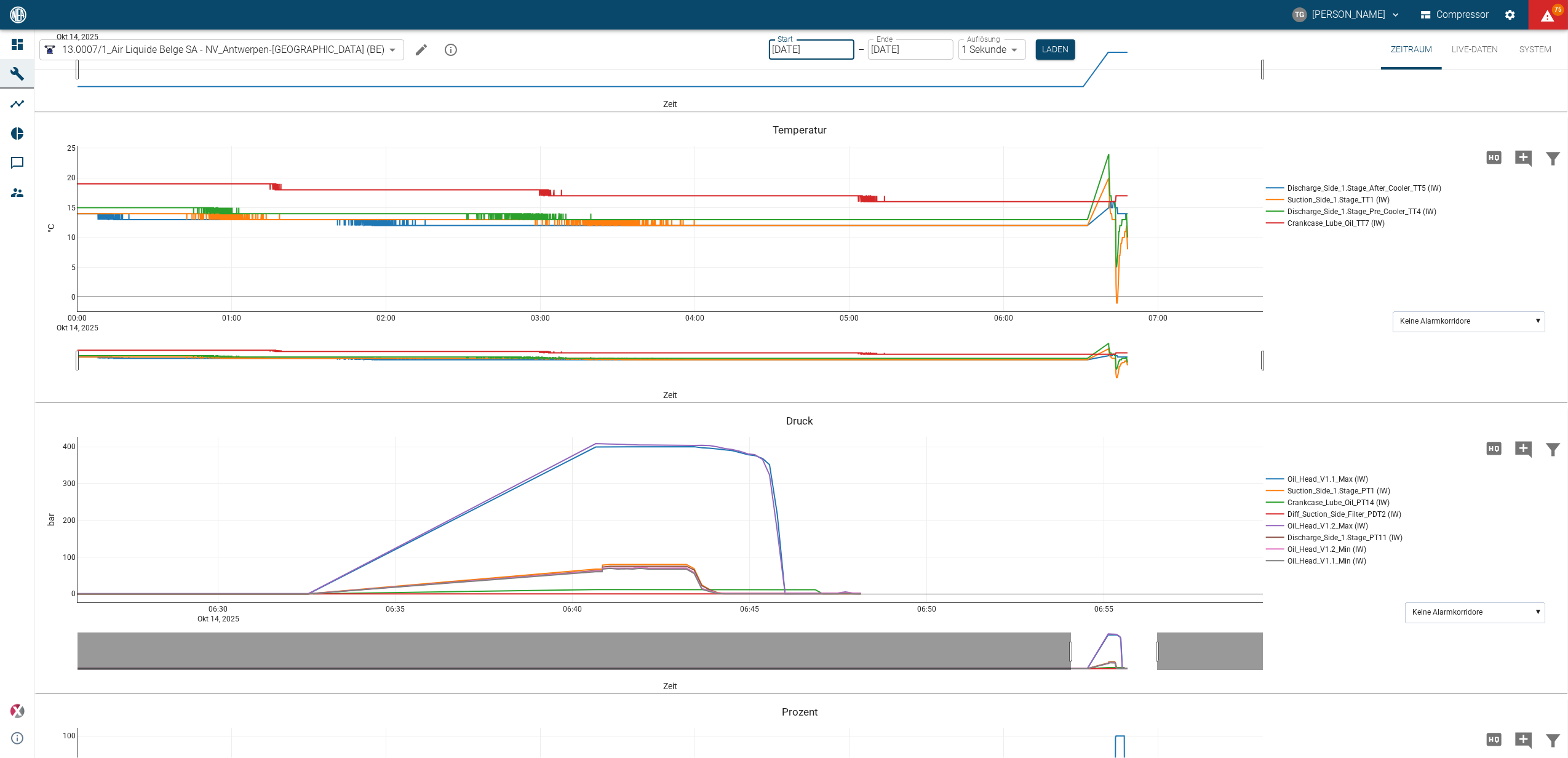
click at [775, 40] on input "[DATE]" at bounding box center [811, 49] width 85 height 20
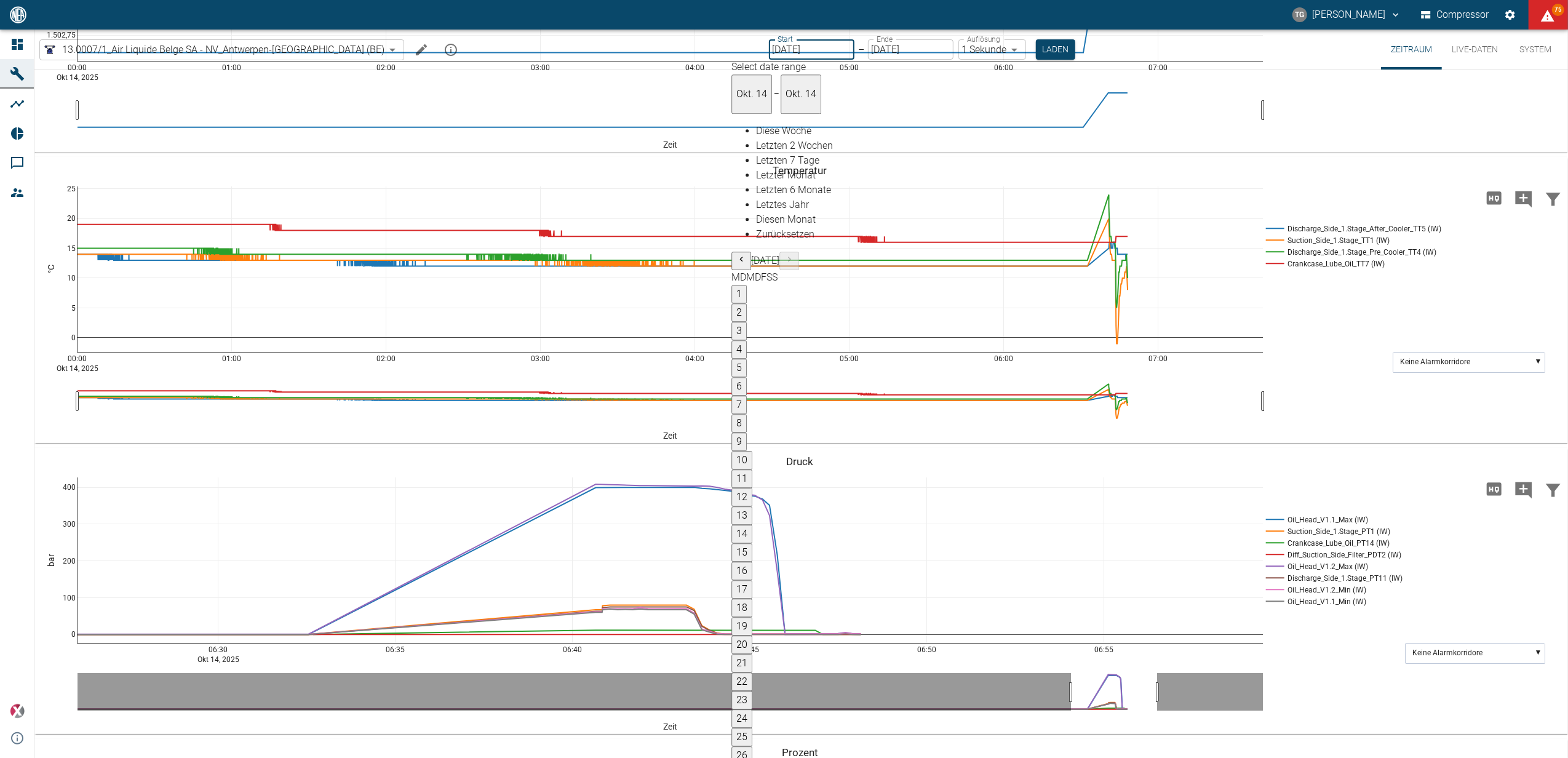
type input "[DATE]"
type input "2min"
type input "[DATE]"
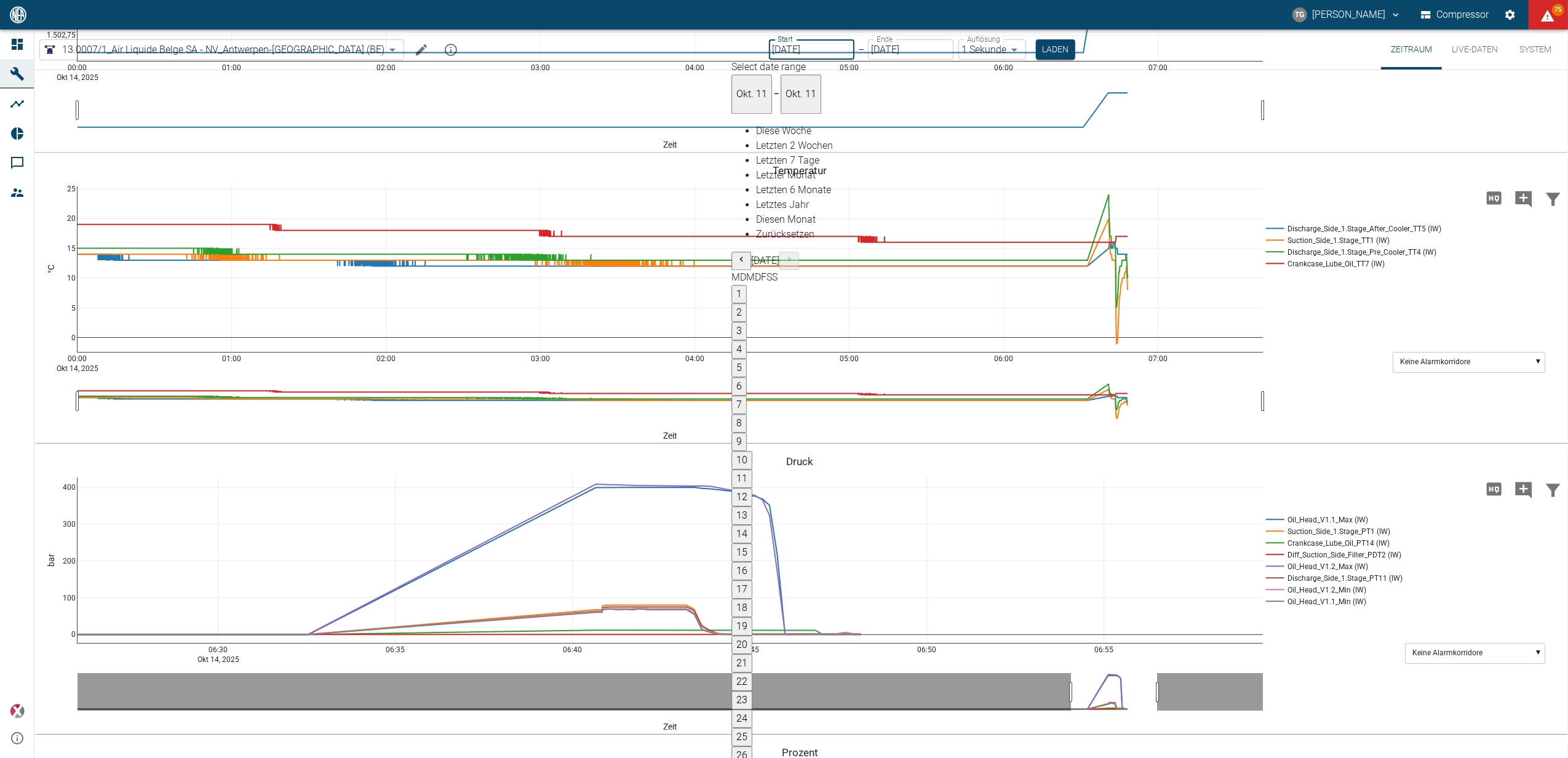
type input "1sec"
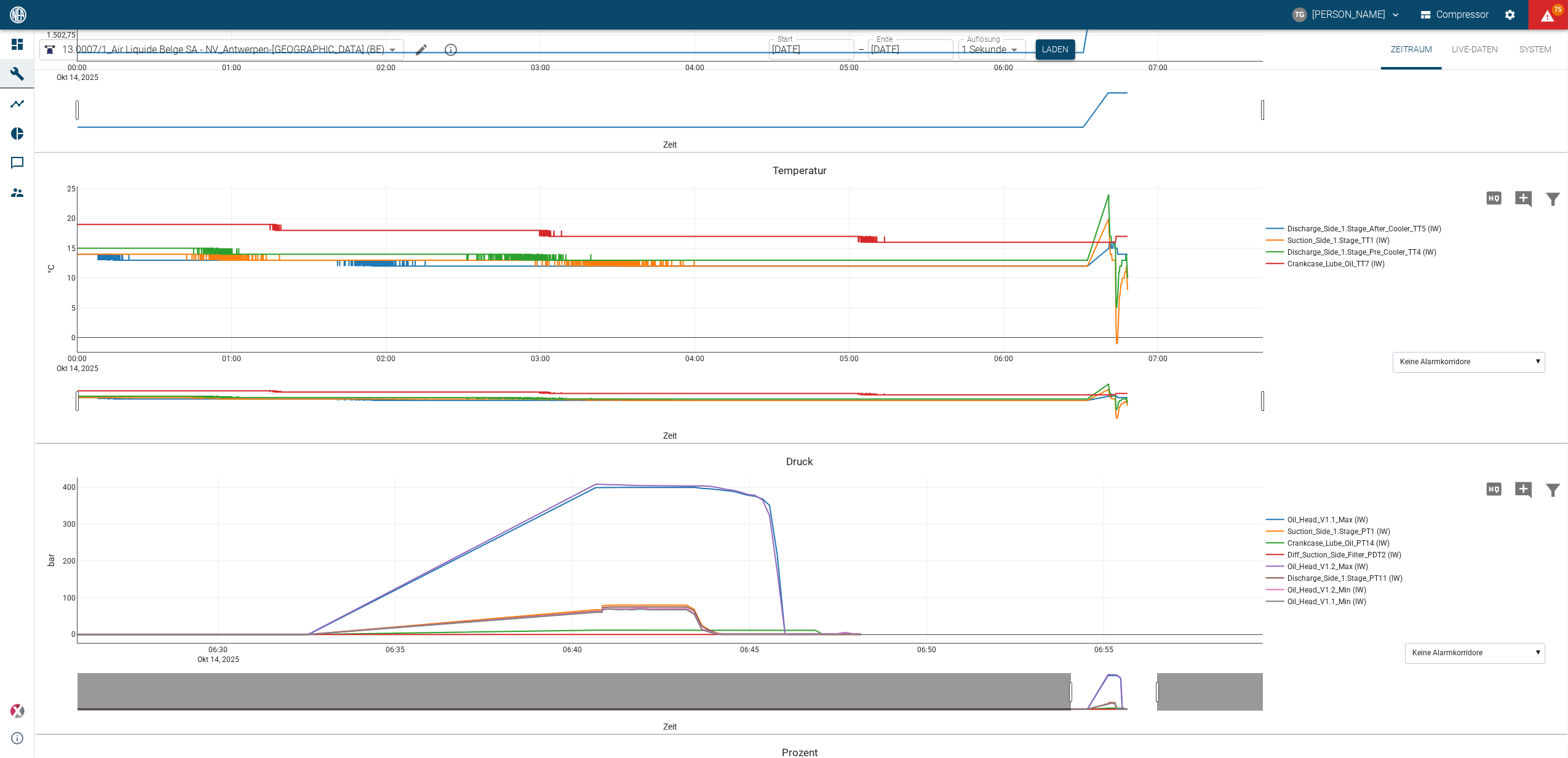
click at [1036, 45] on button "Laden" at bounding box center [1056, 49] width 40 height 20
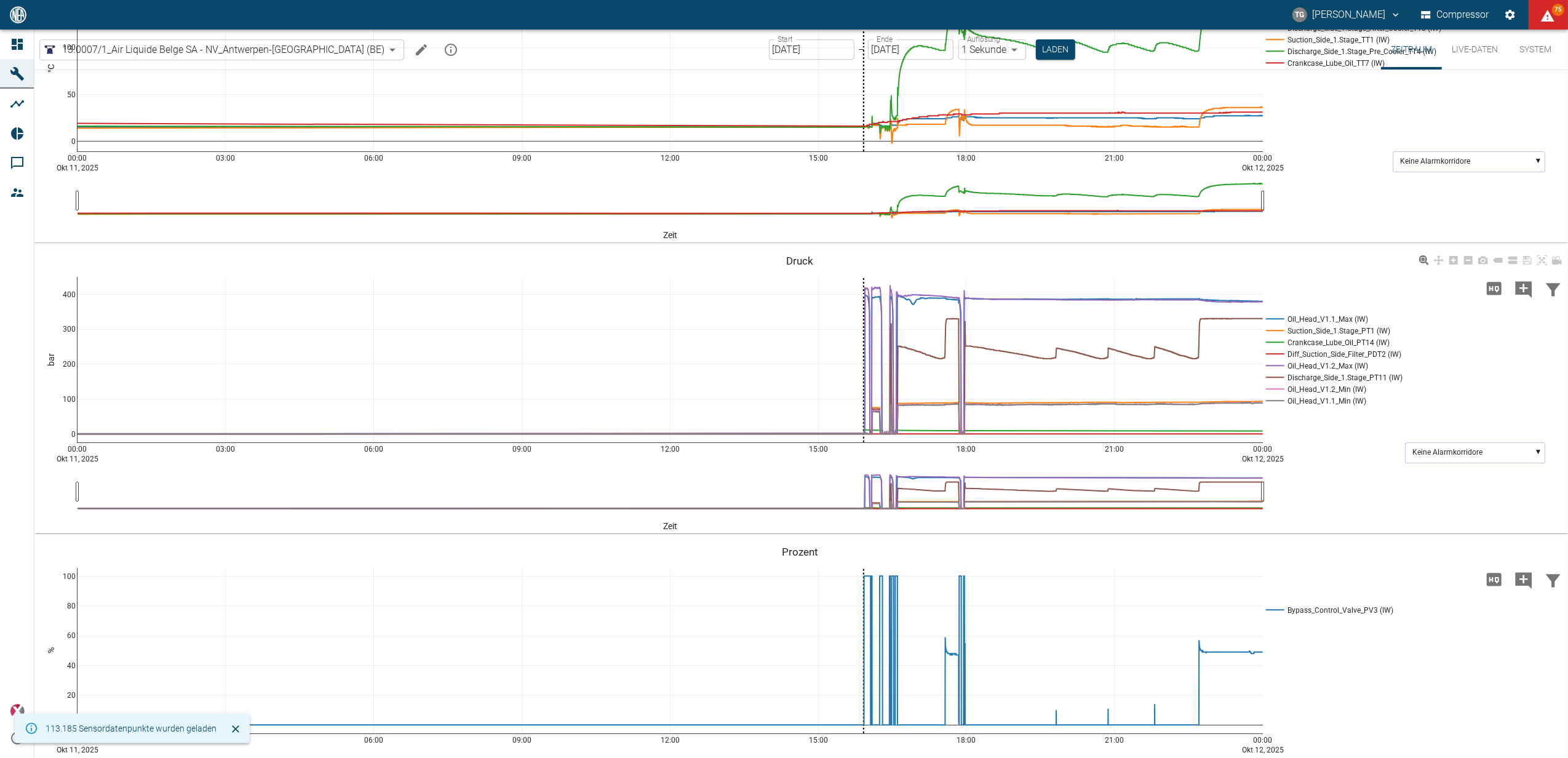
scroll to position [409, 0]
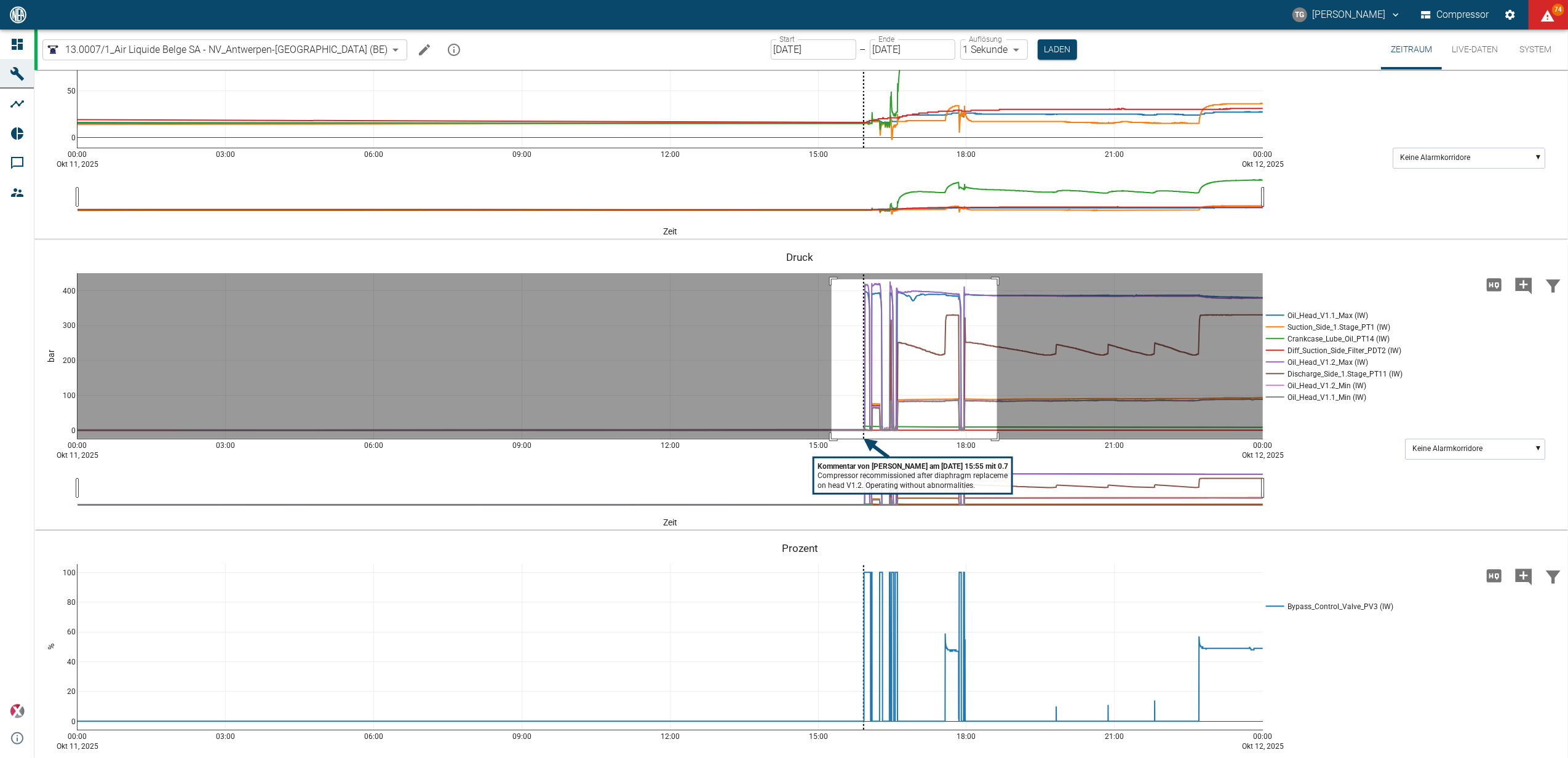
drag, startPoint x: 831, startPoint y: 279, endPoint x: 997, endPoint y: 467, distance: 250.8
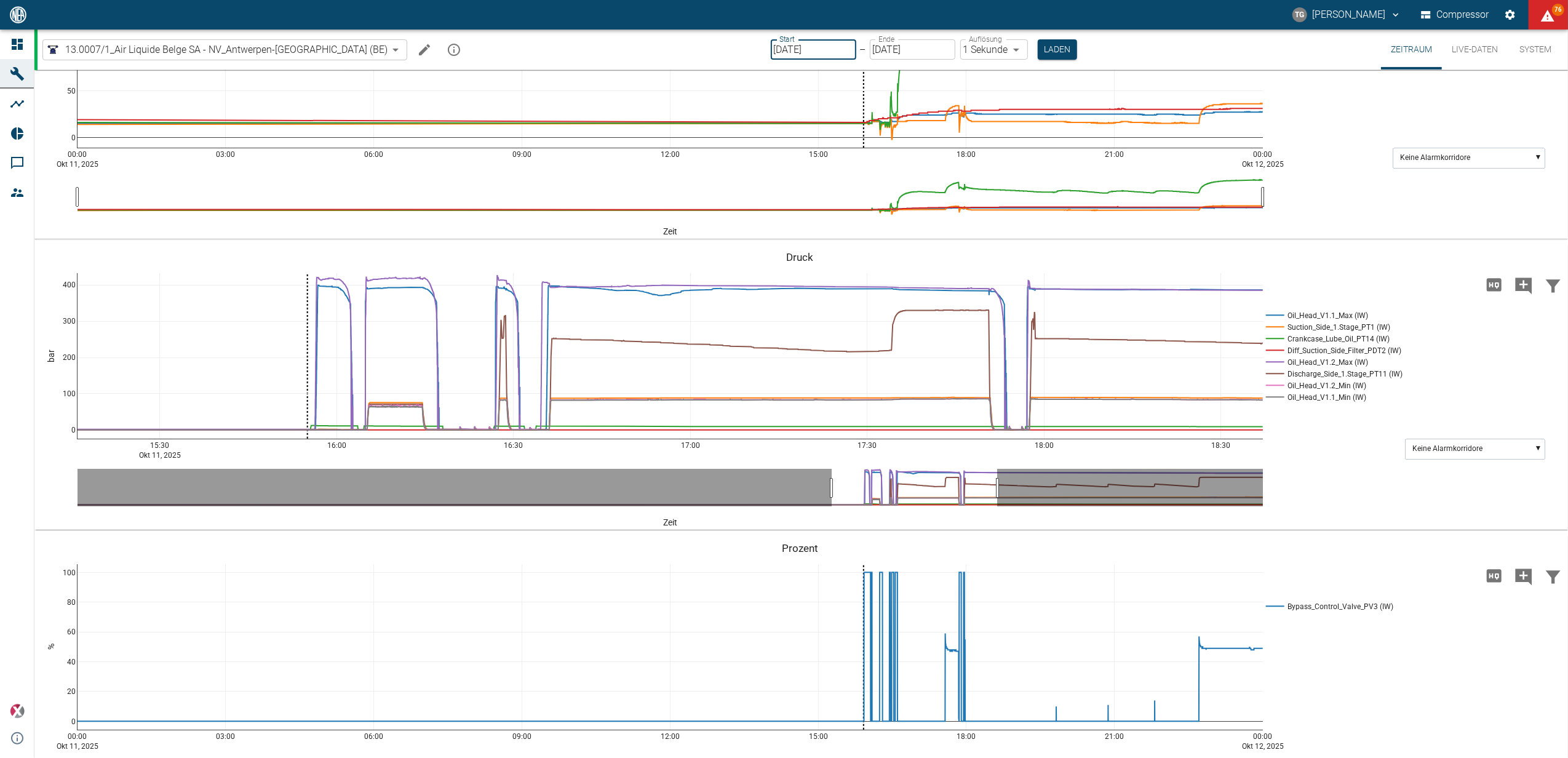
click at [771, 54] on input "[DATE]" at bounding box center [813, 49] width 85 height 20
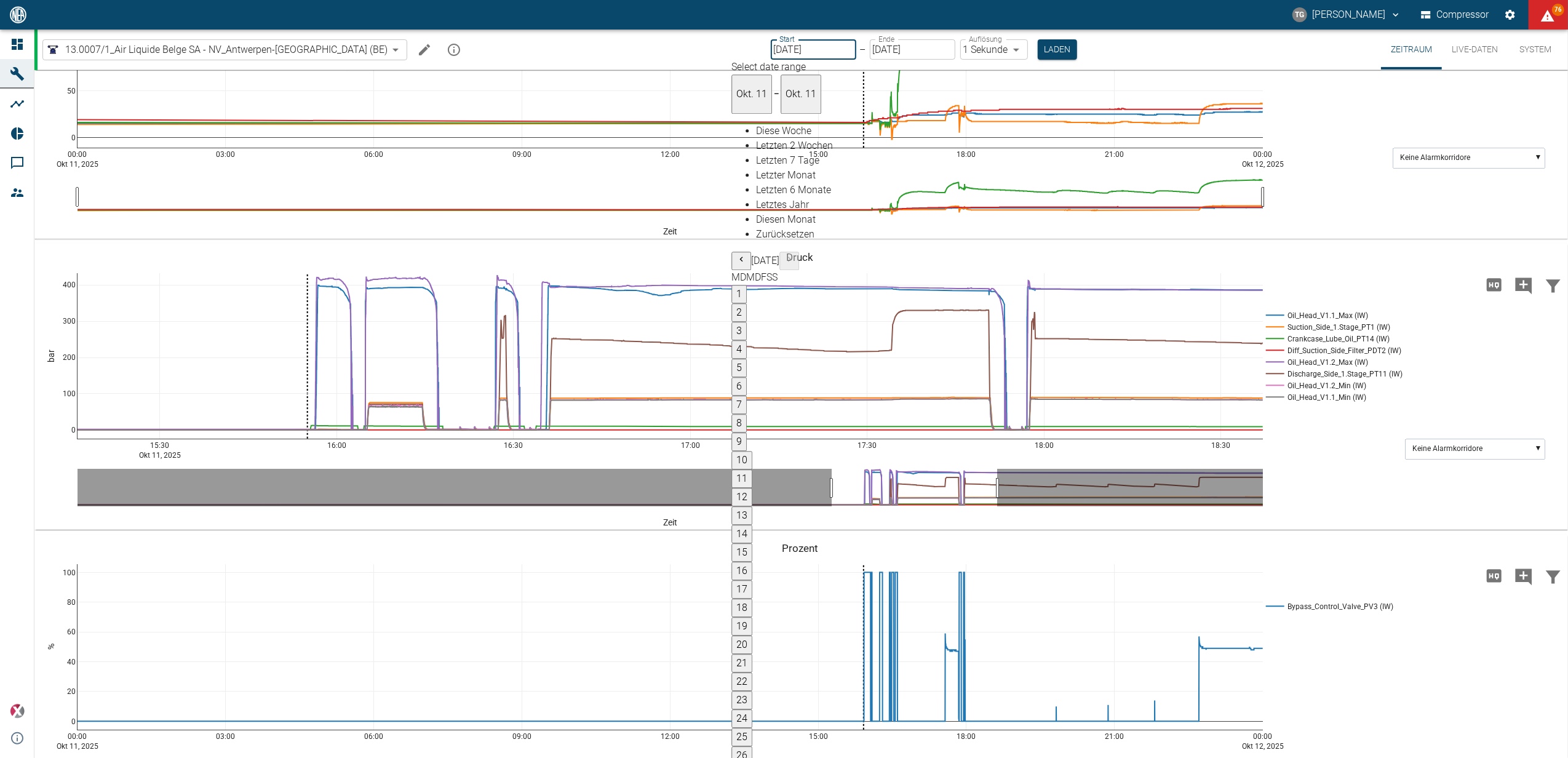
type input "[DATE]"
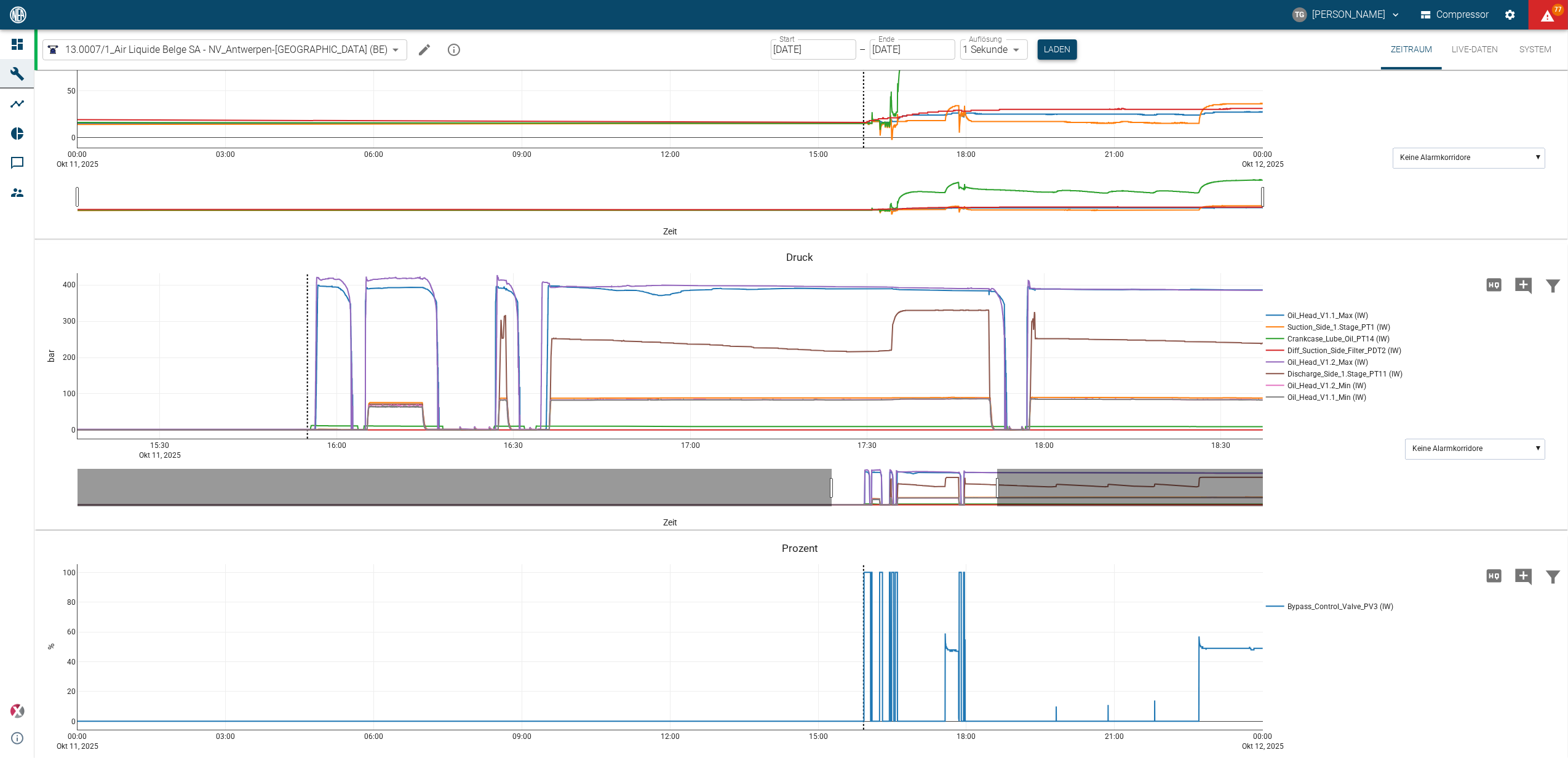
click at [1037, 58] on button "Laden" at bounding box center [1057, 49] width 40 height 20
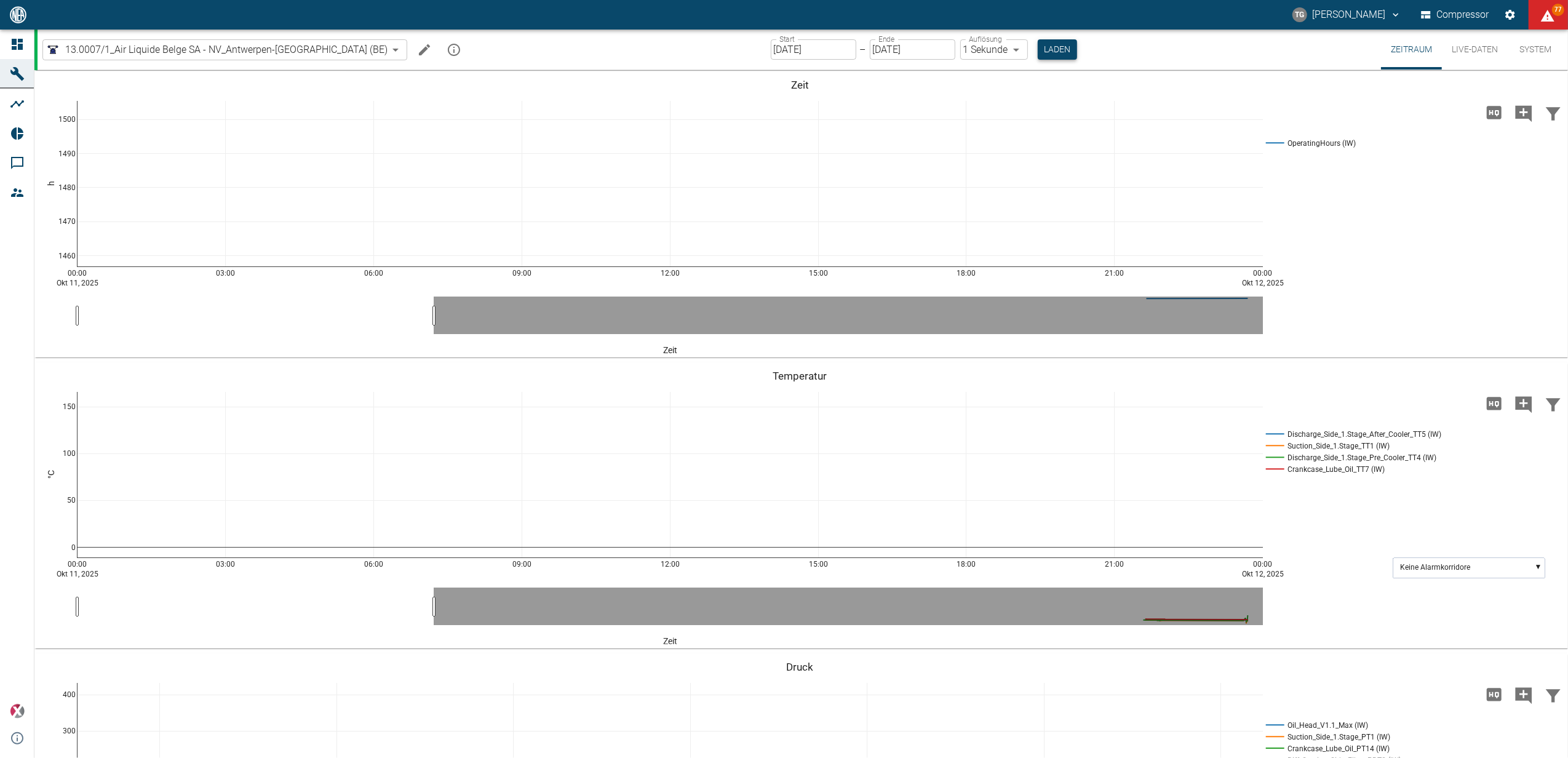
click at [1037, 47] on button "Laden" at bounding box center [1057, 49] width 40 height 20
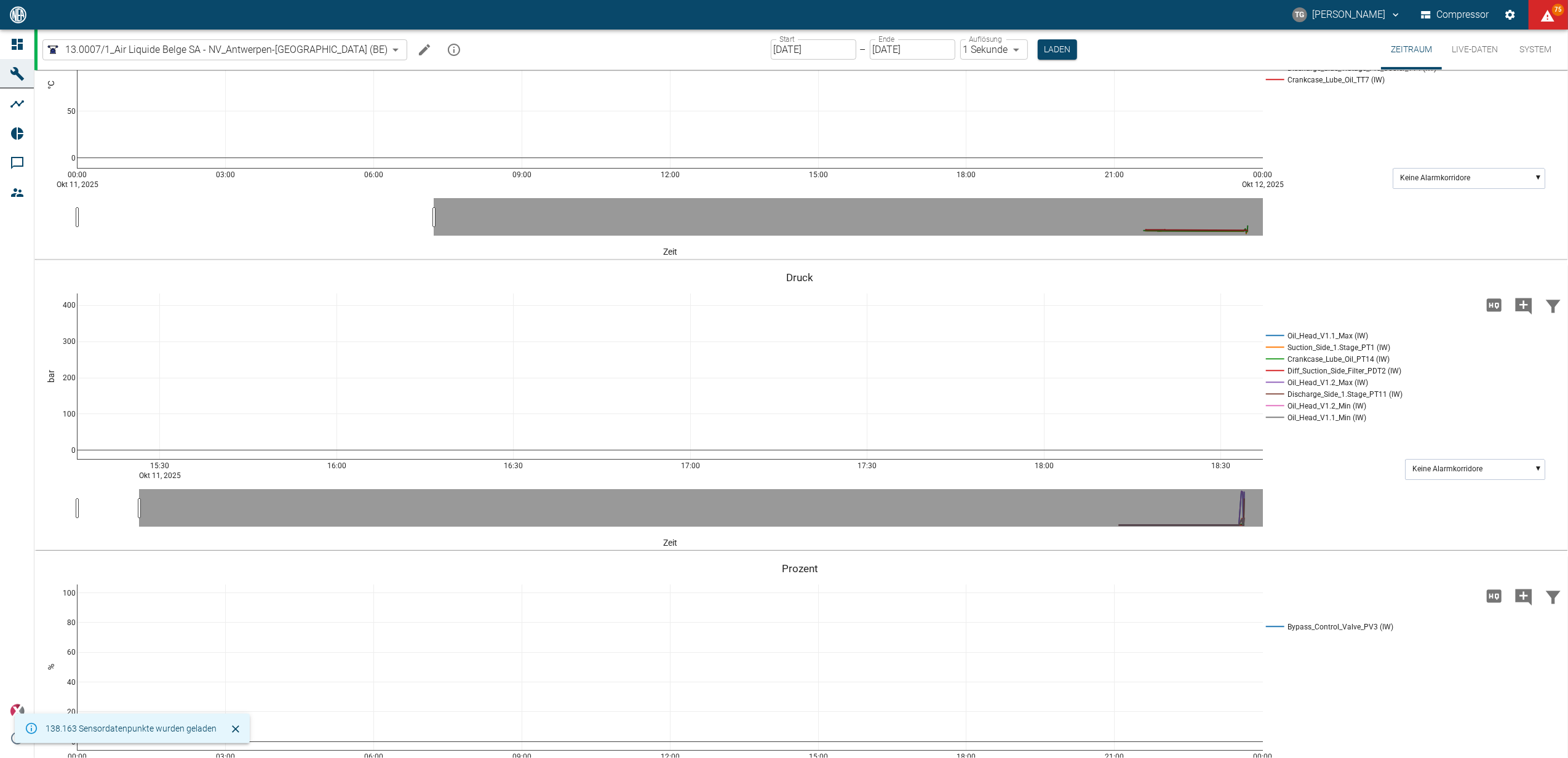
scroll to position [409, 0]
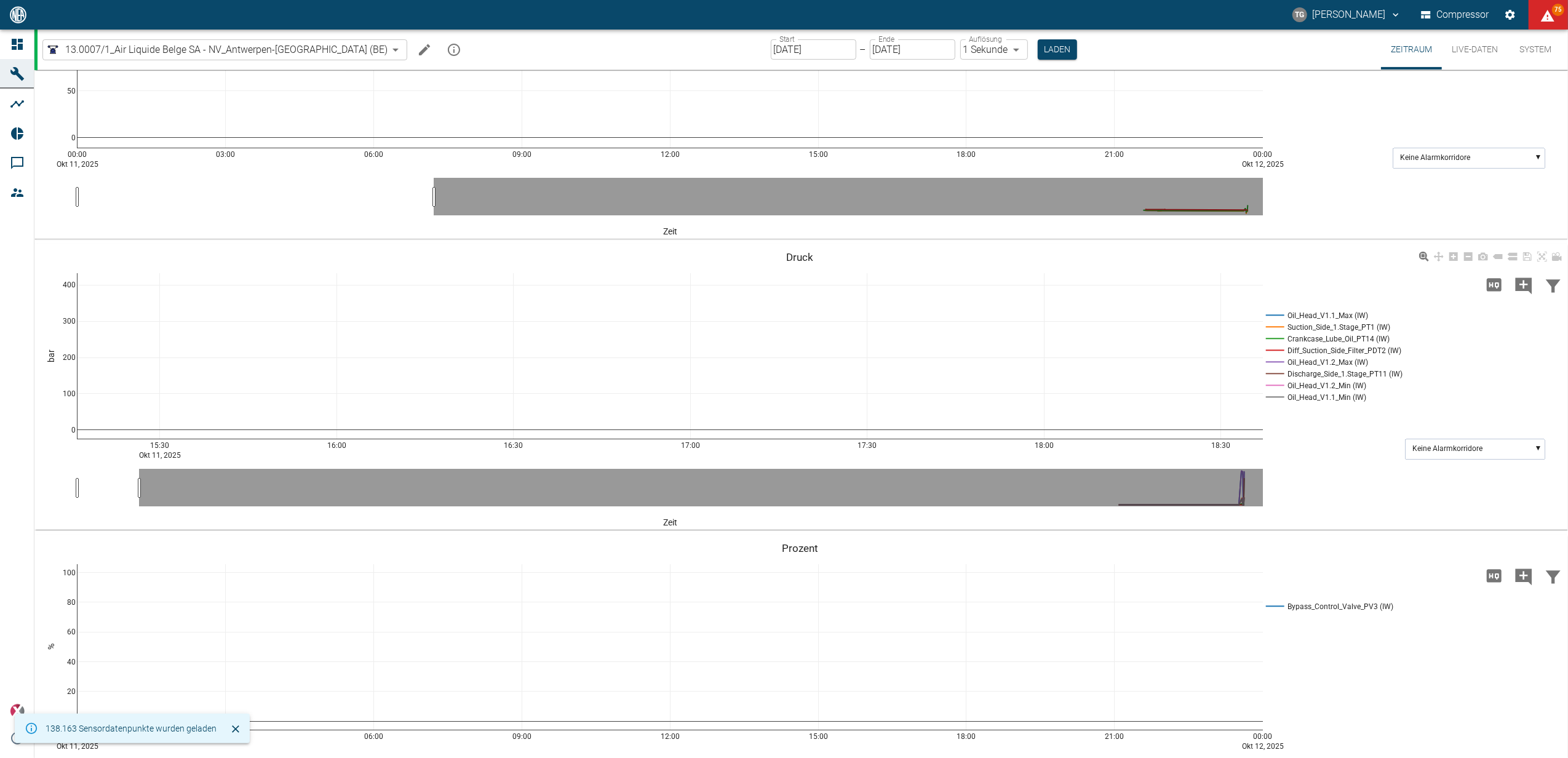
drag, startPoint x: 1008, startPoint y: 50, endPoint x: 1137, endPoint y: 320, distance: 299.2
click at [1037, 50] on button "Laden" at bounding box center [1057, 49] width 40 height 20
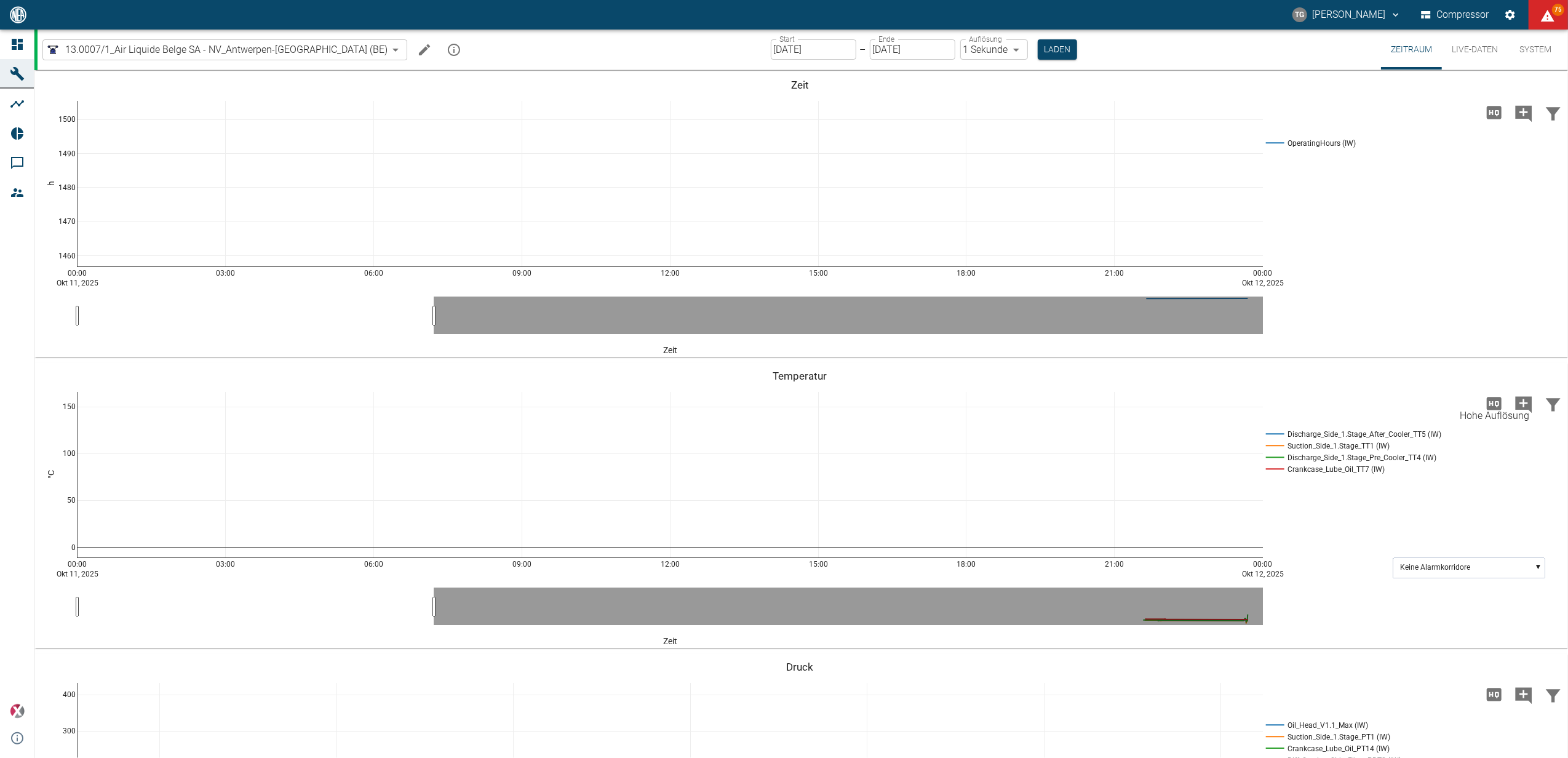
click at [1492, 404] on icon "Hohe Auflösung" at bounding box center [1493, 403] width 15 height 13
click at [1037, 45] on button "Laden" at bounding box center [1057, 49] width 40 height 20
click at [1037, 54] on button "Laden" at bounding box center [1057, 49] width 40 height 20
